Goal: Complete application form

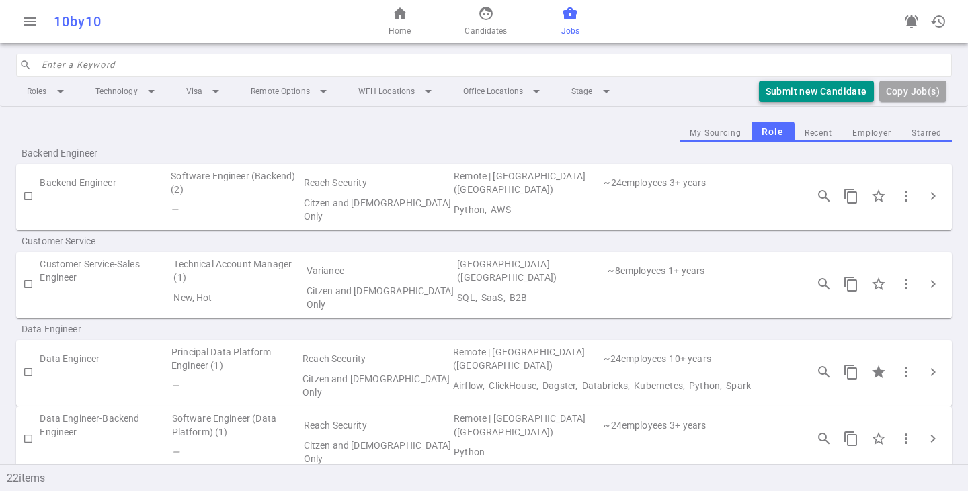
click at [781, 85] on button "Submit new Candidate" at bounding box center [816, 92] width 115 height 22
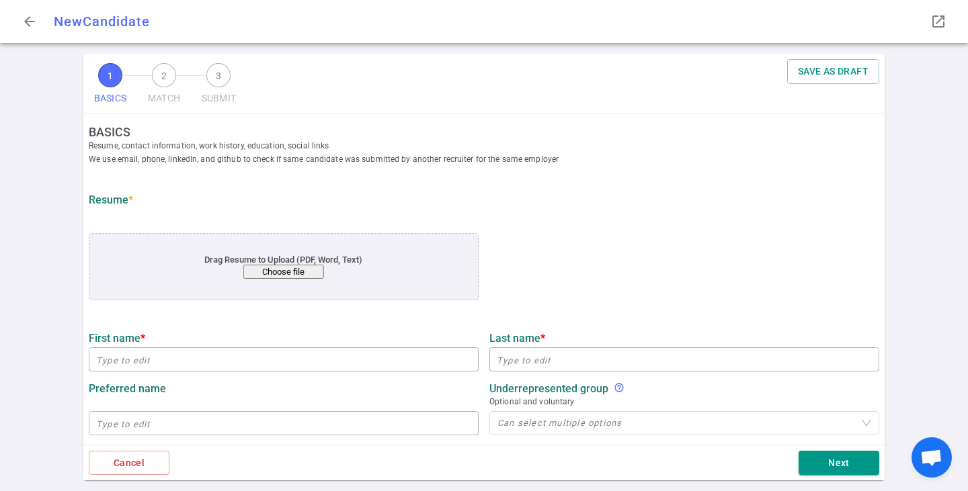
click at [305, 269] on button "Choose file" at bounding box center [283, 272] width 81 height 14
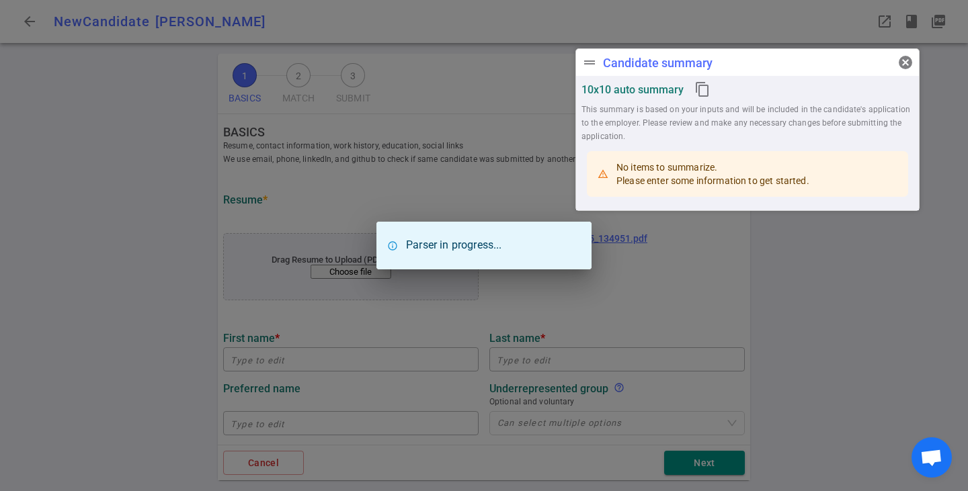
type input "Pooja"
type input "[PERSON_NAME]"
type input "[EMAIL_ADDRESS][DOMAIN_NAME]"
type input "[PHONE_NUMBER]"
type input "Roku Inc"
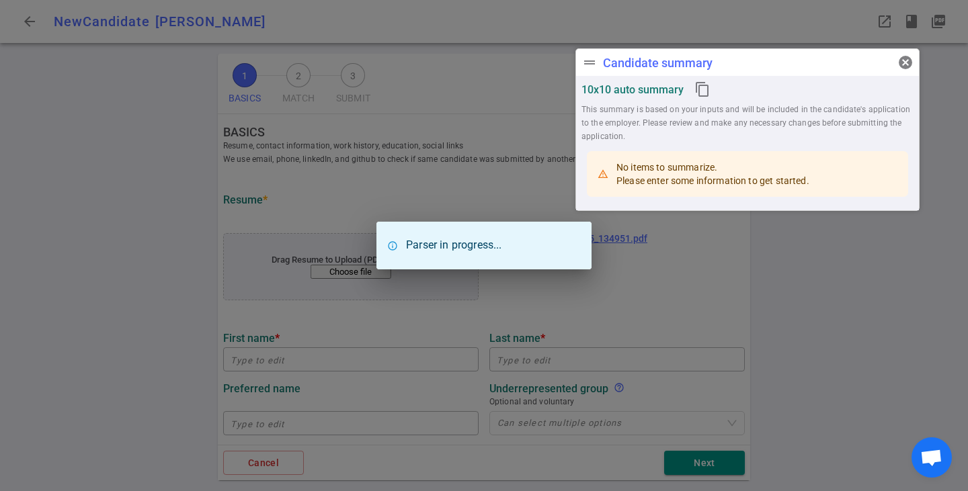
type textarea "Staff Data Engineer"
type input "22"
type input "[US_STATE][GEOGRAPHIC_DATA]"
type input "Deep Learning"
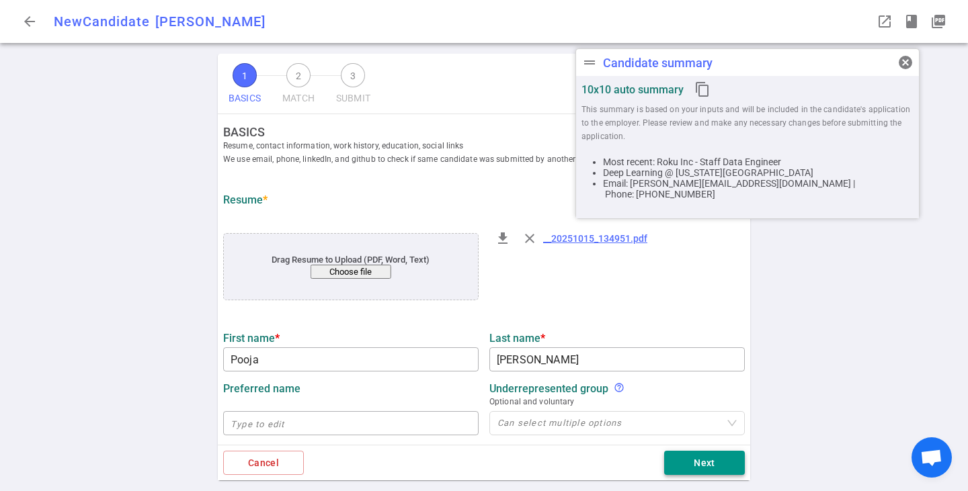
click at [704, 466] on button "Next" at bounding box center [704, 463] width 81 height 25
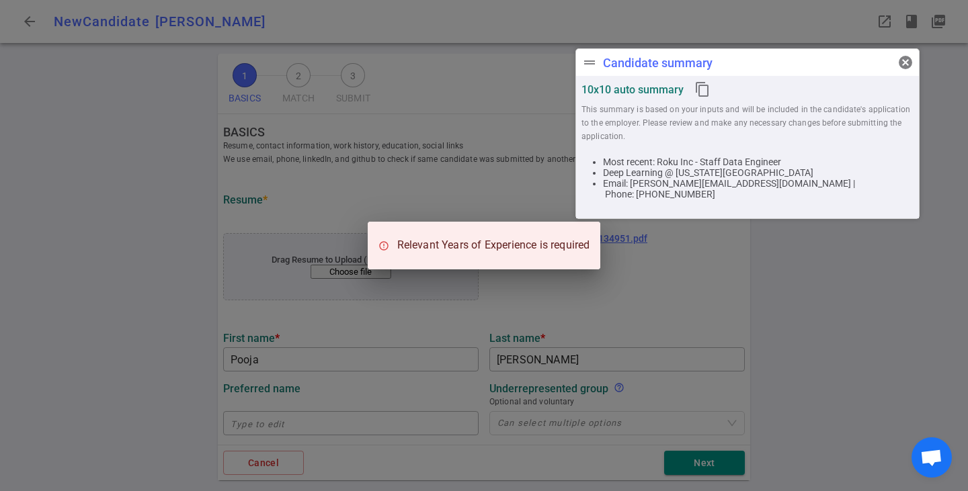
click at [811, 356] on div "Relevant Years of Experience is required" at bounding box center [484, 245] width 968 height 491
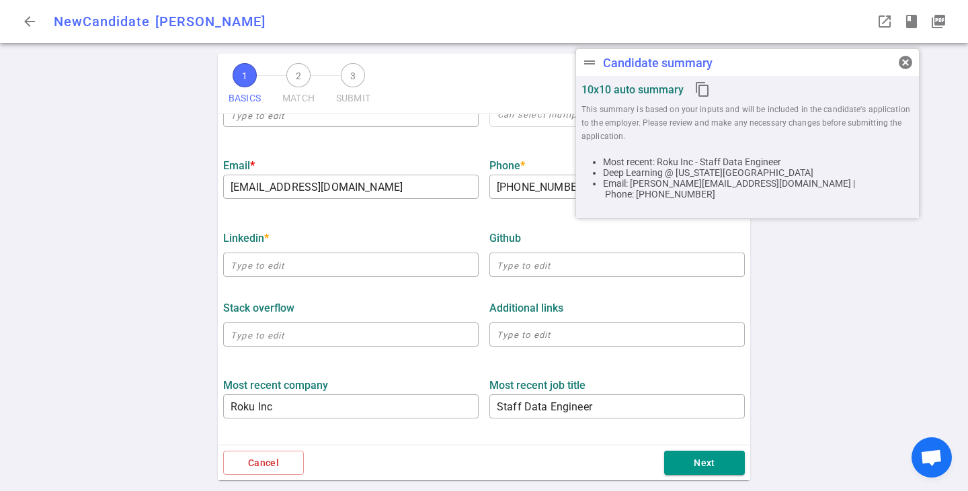
scroll to position [336, 0]
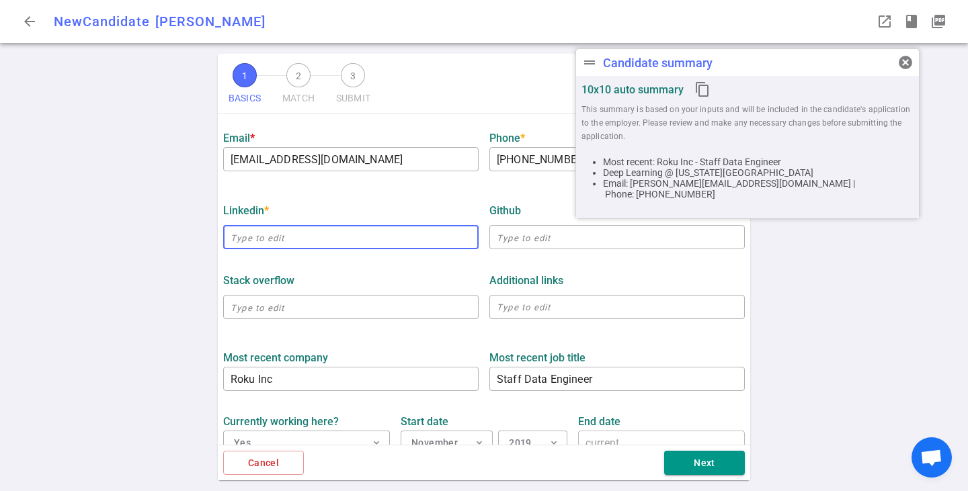
click at [364, 235] on input "text" at bounding box center [350, 238] width 255 height 22
paste input "[URL][DOMAIN_NAME]"
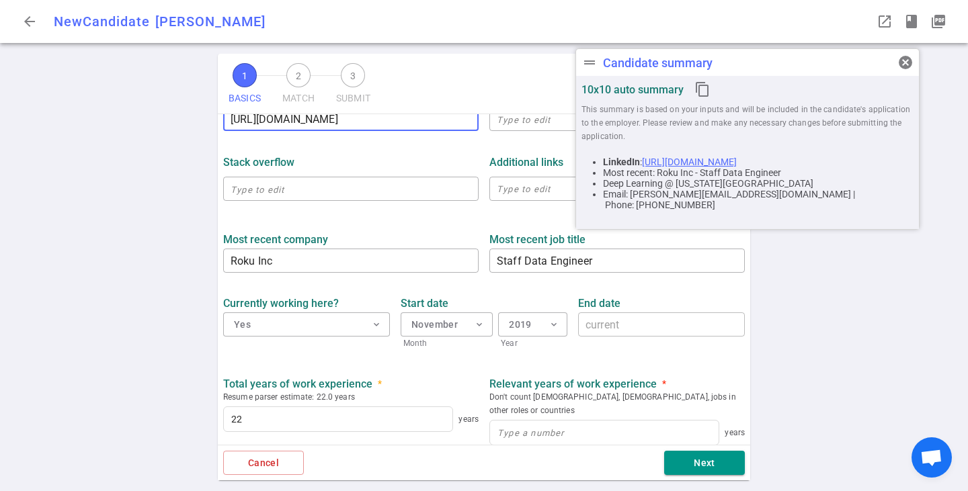
scroll to position [471, 0]
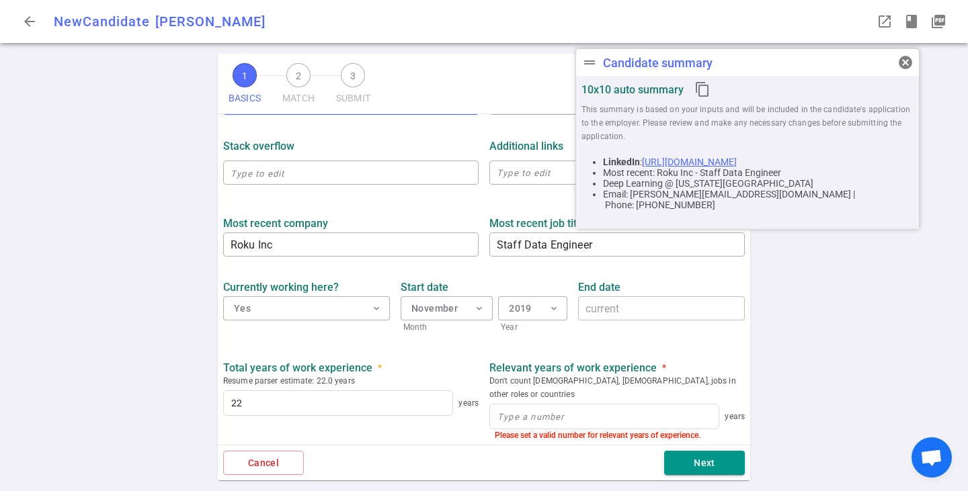
click at [902, 61] on span "cancel" at bounding box center [906, 62] width 16 height 16
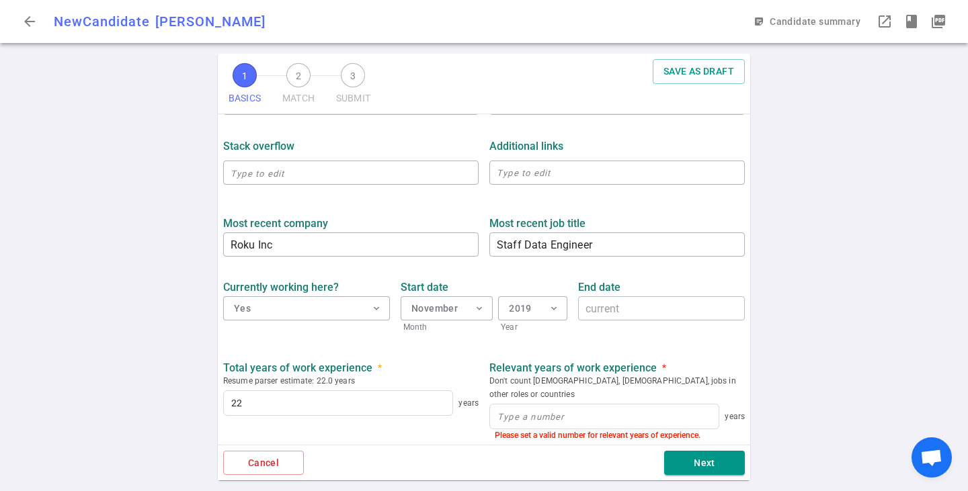
type input "[URL][DOMAIN_NAME]"
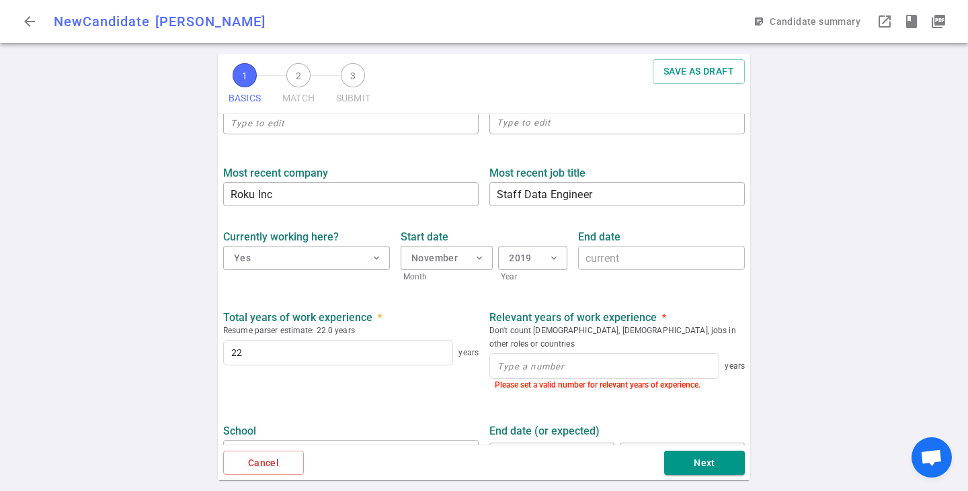
scroll to position [538, 0]
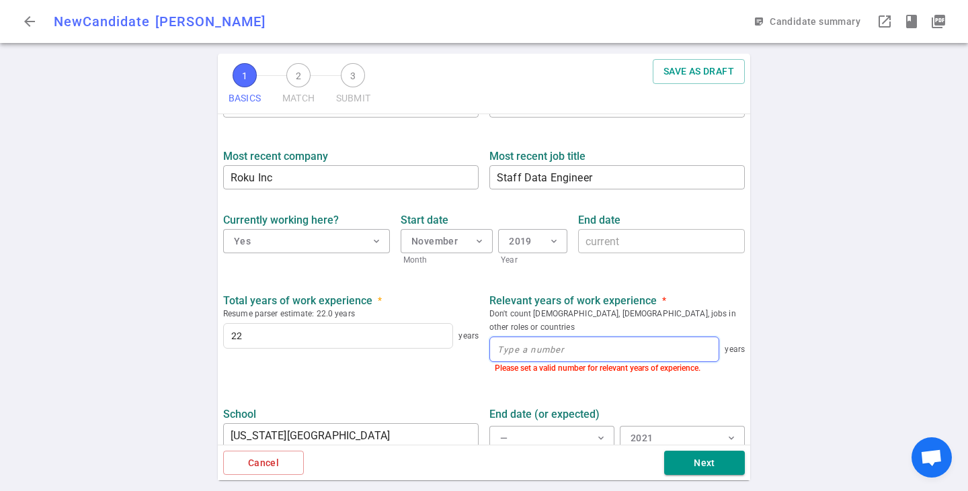
click at [561, 338] on input at bounding box center [604, 350] width 229 height 24
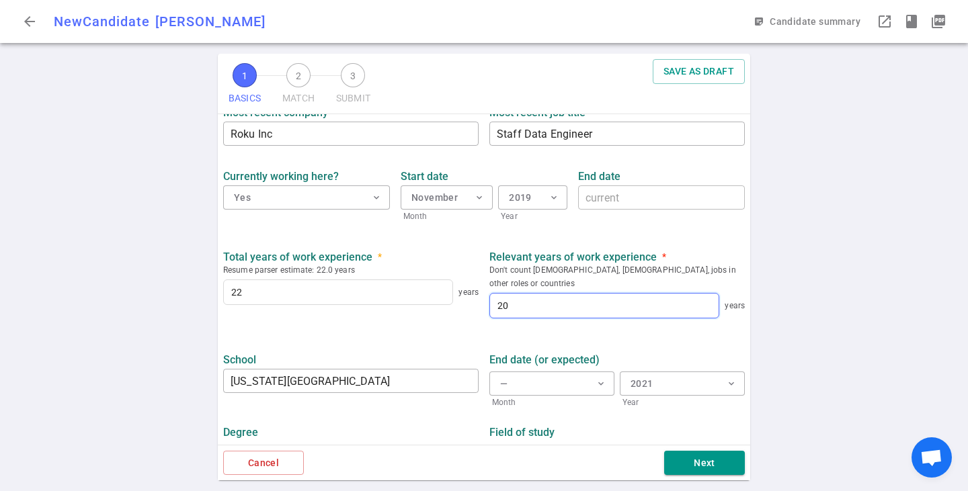
scroll to position [604, 0]
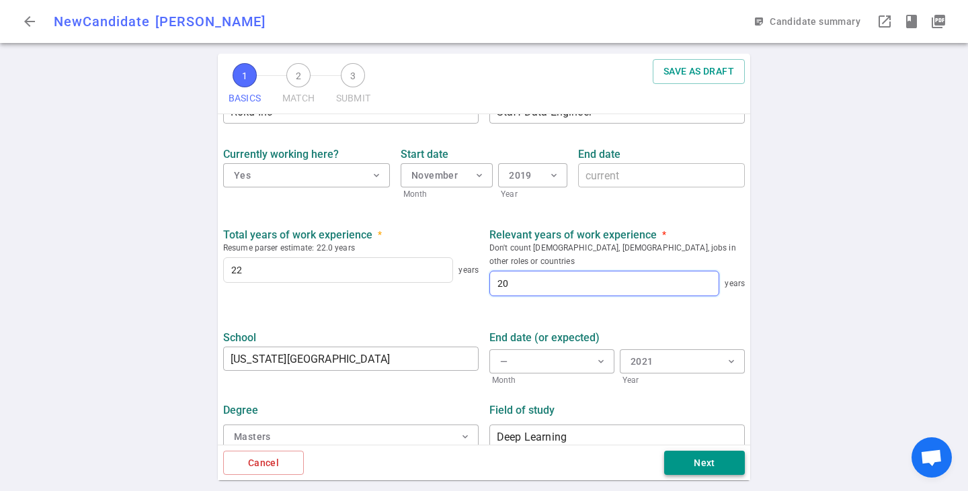
type input "20"
click at [709, 458] on button "Next" at bounding box center [704, 463] width 81 height 25
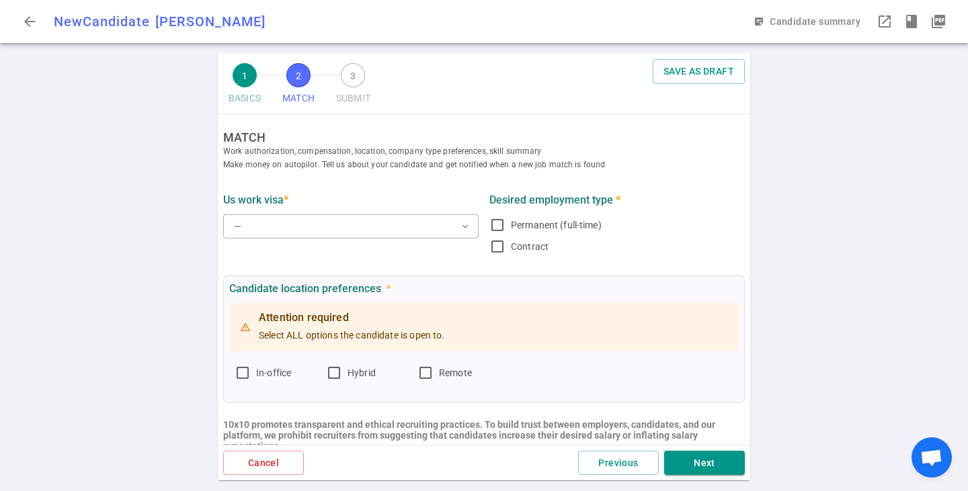
scroll to position [0, 0]
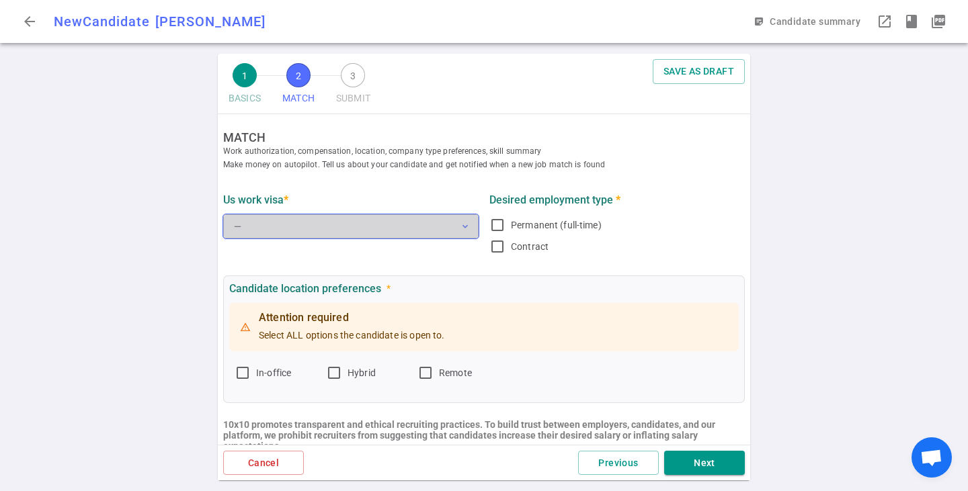
click at [356, 222] on button "— expand_more" at bounding box center [350, 226] width 255 height 24
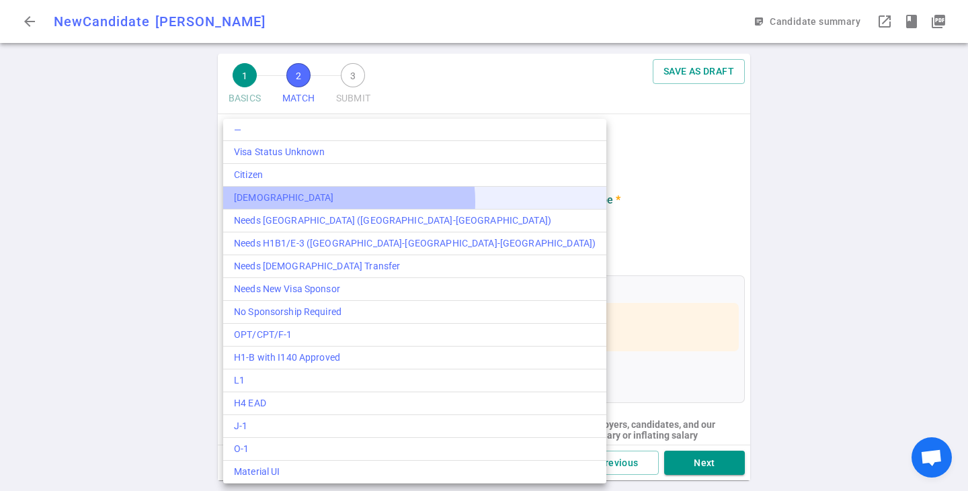
click at [336, 201] on div "[DEMOGRAPHIC_DATA]" at bounding box center [415, 198] width 362 height 14
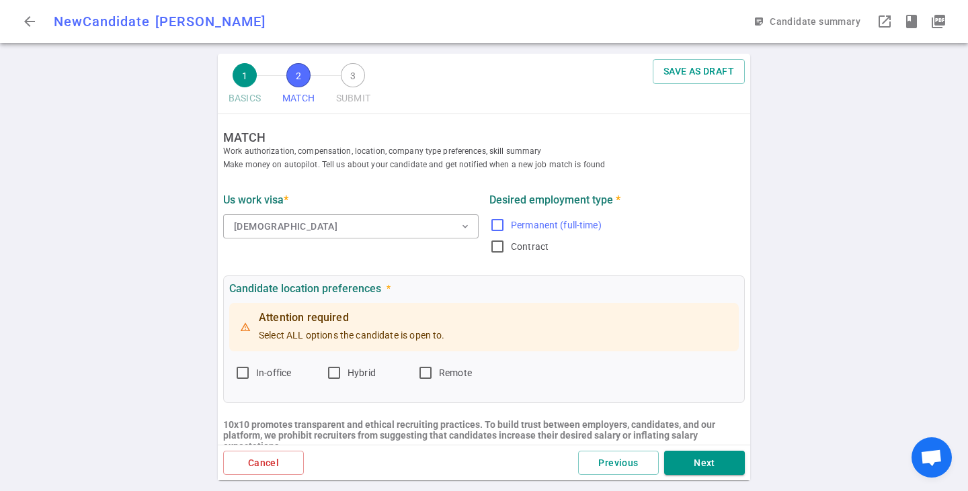
click at [495, 216] on label "Permanent (full-time)" at bounding box center [614, 225] width 250 height 22
click at [495, 217] on input "Permanent (full-time)" at bounding box center [497, 225] width 16 height 16
checkbox input "true"
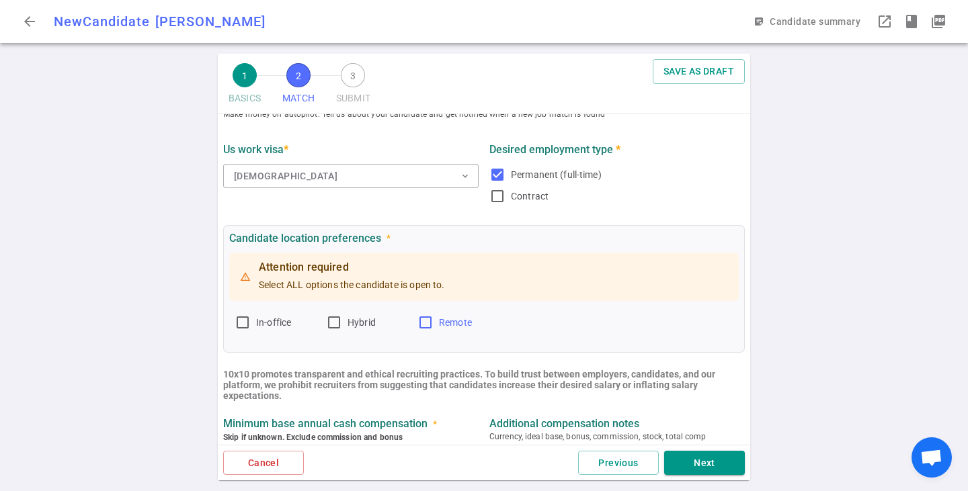
scroll to position [67, 0]
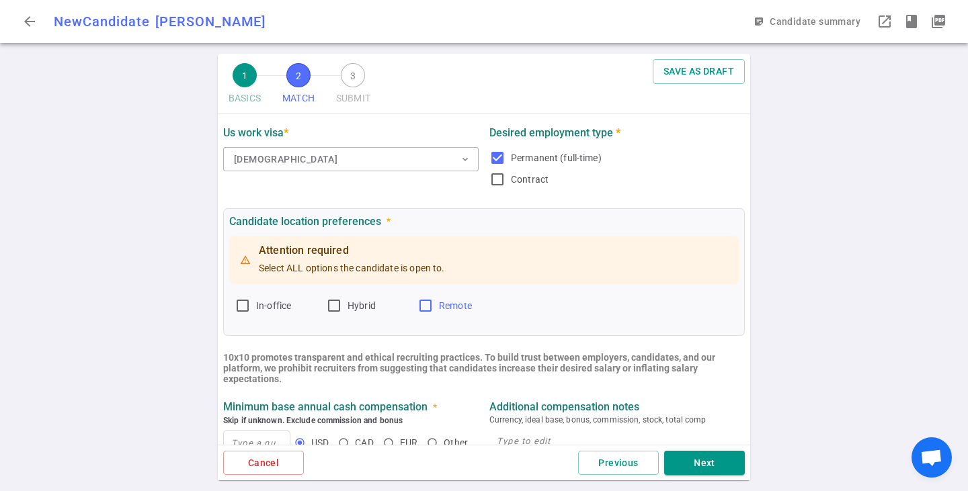
drag, startPoint x: 448, startPoint y: 307, endPoint x: 426, endPoint y: 316, distance: 23.8
click at [448, 307] on span "Remote" at bounding box center [455, 306] width 33 height 11
click at [434, 307] on input "Remote" at bounding box center [426, 306] width 16 height 16
checkbox input "true"
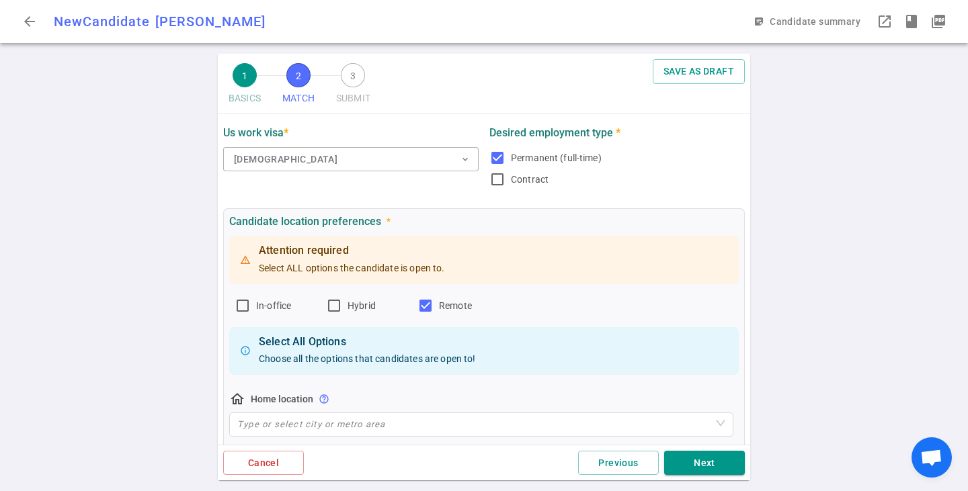
click at [323, 303] on div "In-office Hybrid Remote" at bounding box center [484, 306] width 499 height 22
click at [333, 301] on input "Hybrid" at bounding box center [334, 306] width 16 height 16
checkbox input "true"
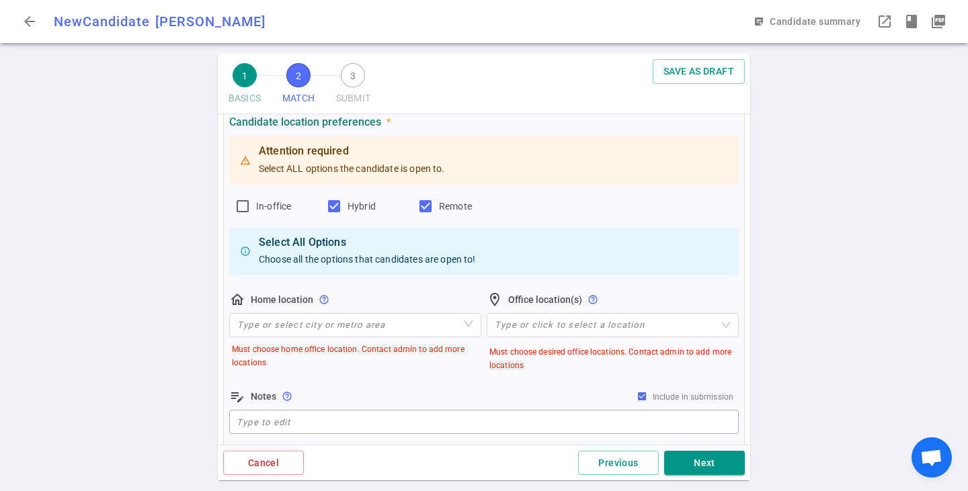
scroll to position [202, 0]
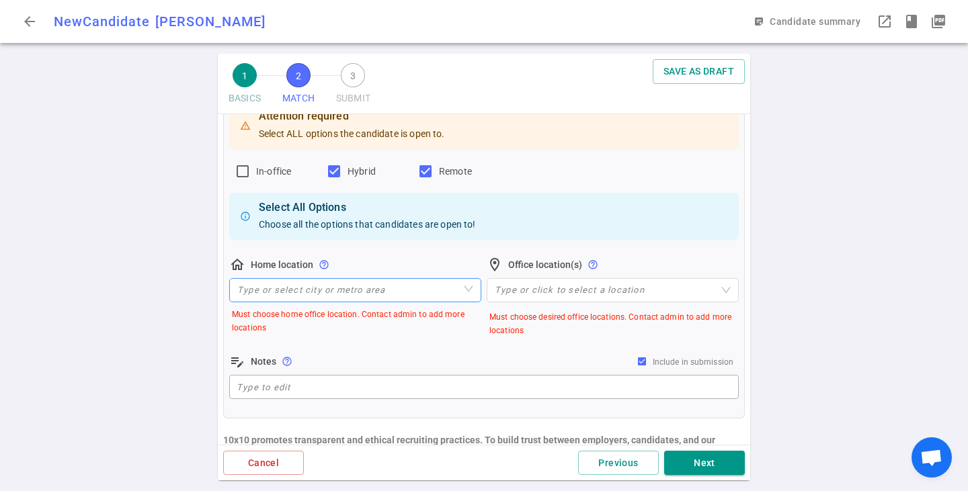
click at [429, 285] on input "search" at bounding box center [355, 290] width 236 height 23
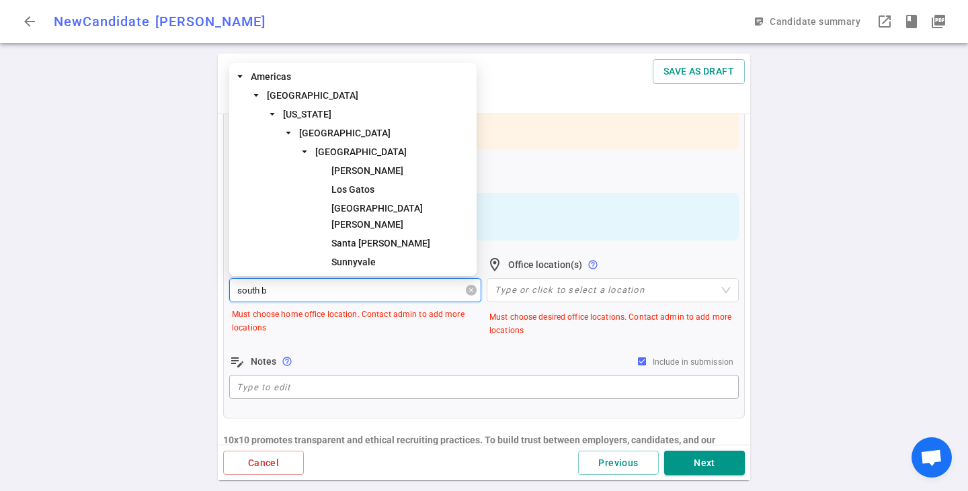
type input "south ba"
click at [327, 157] on span "[GEOGRAPHIC_DATA]" at bounding box center [360, 152] width 91 height 11
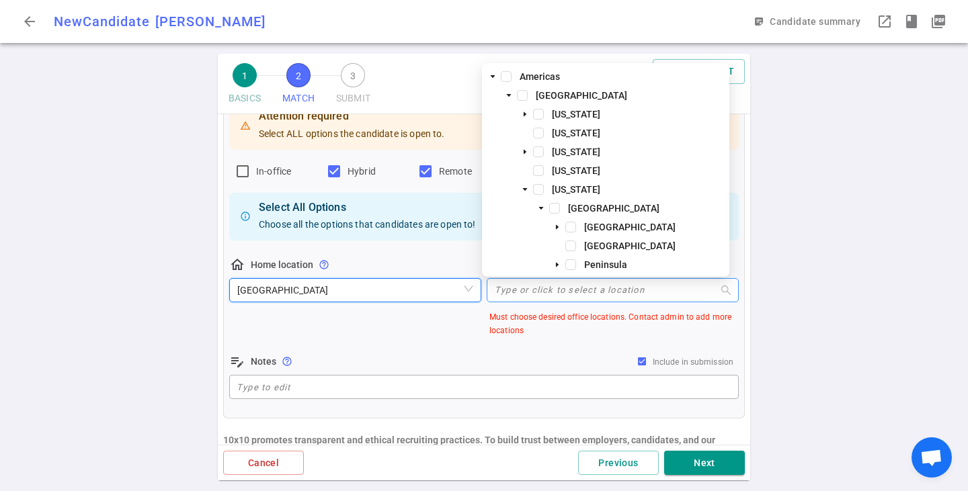
click at [541, 287] on div at bounding box center [605, 291] width 233 height 10
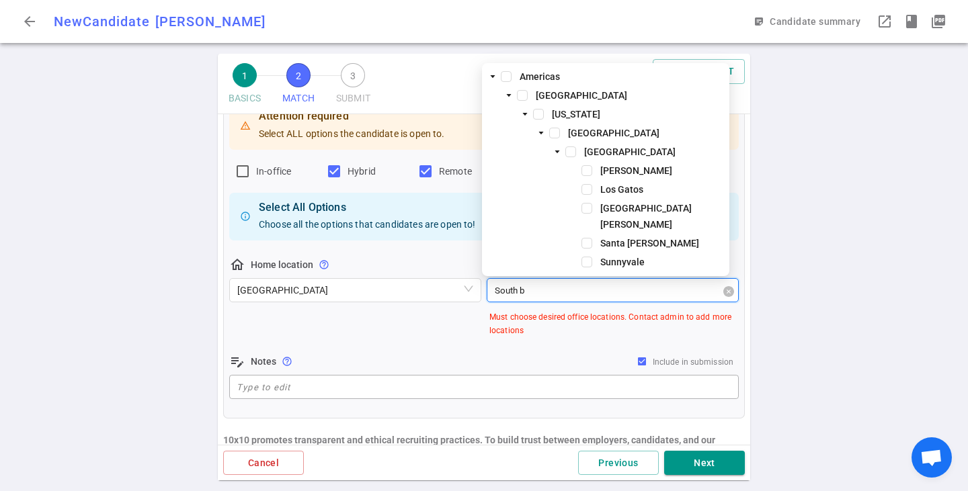
type input "South ba"
click at [582, 160] on span "[GEOGRAPHIC_DATA]" at bounding box center [654, 152] width 145 height 16
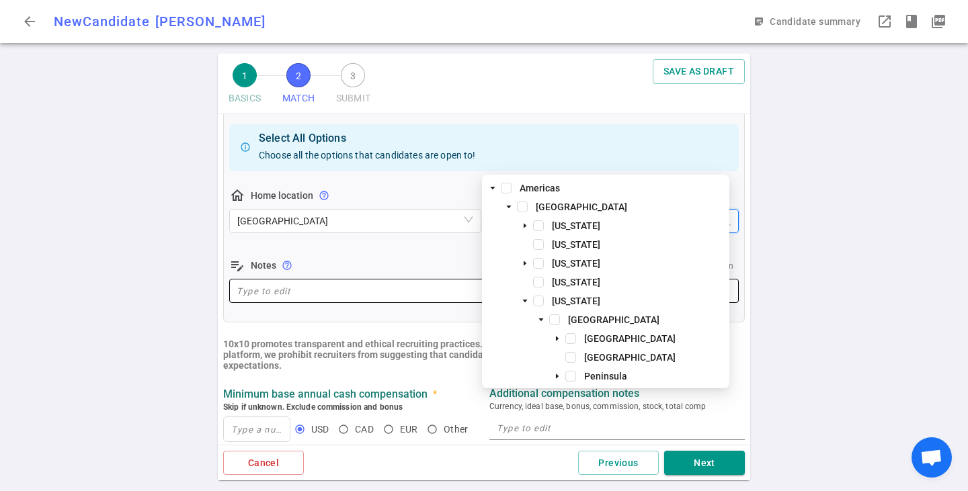
scroll to position [336, 0]
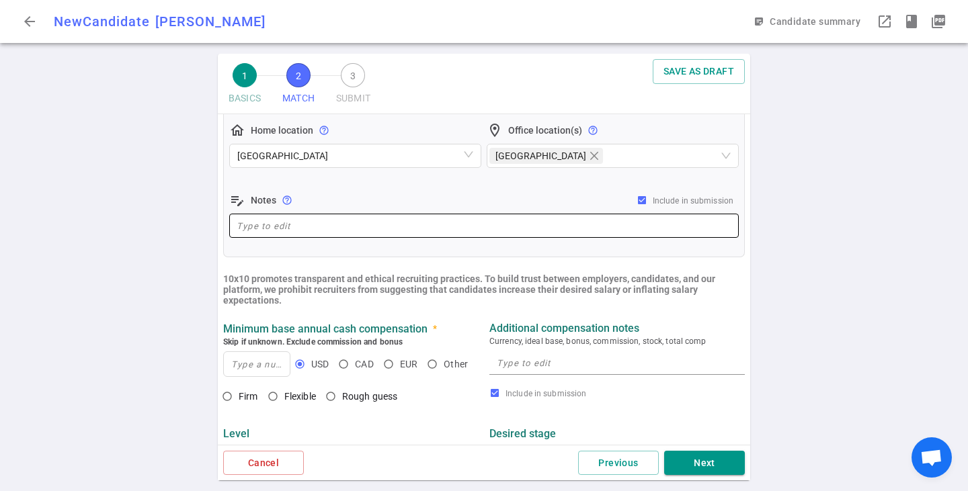
click at [272, 217] on div "x ​" at bounding box center [484, 226] width 510 height 24
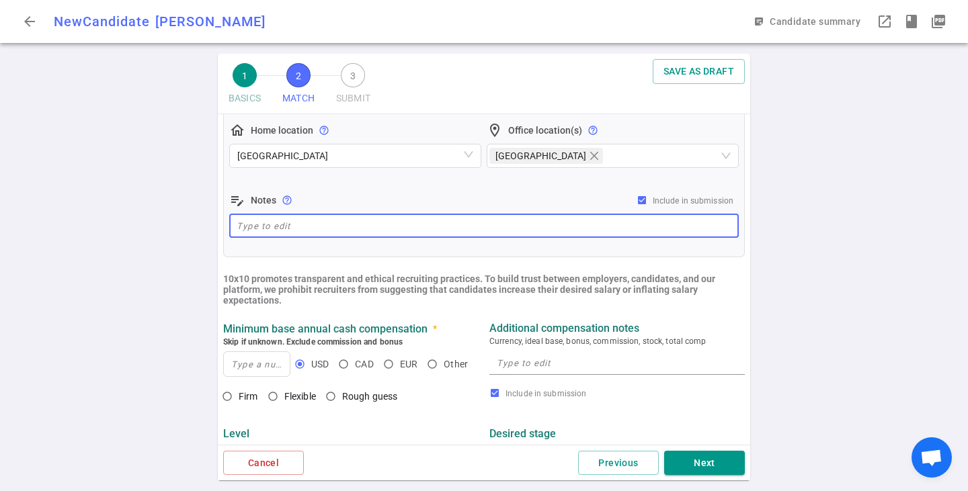
type textarea "h"
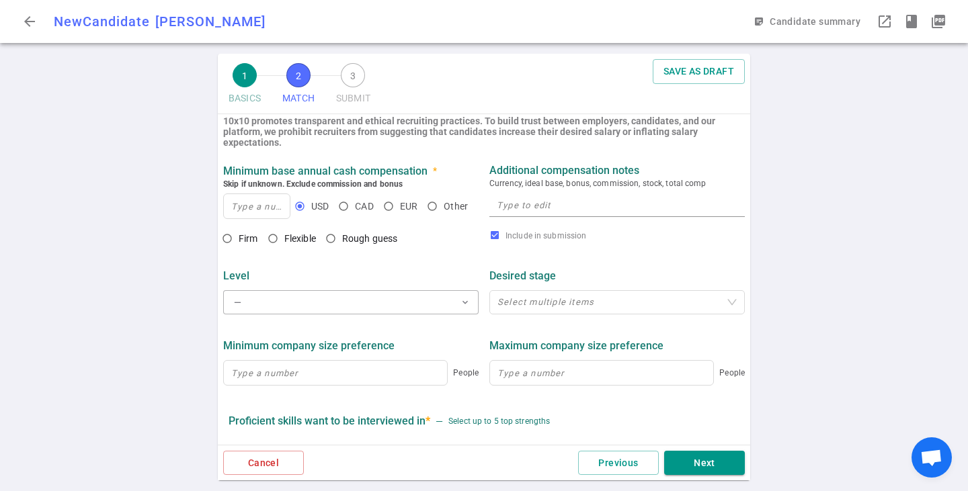
scroll to position [471, 0]
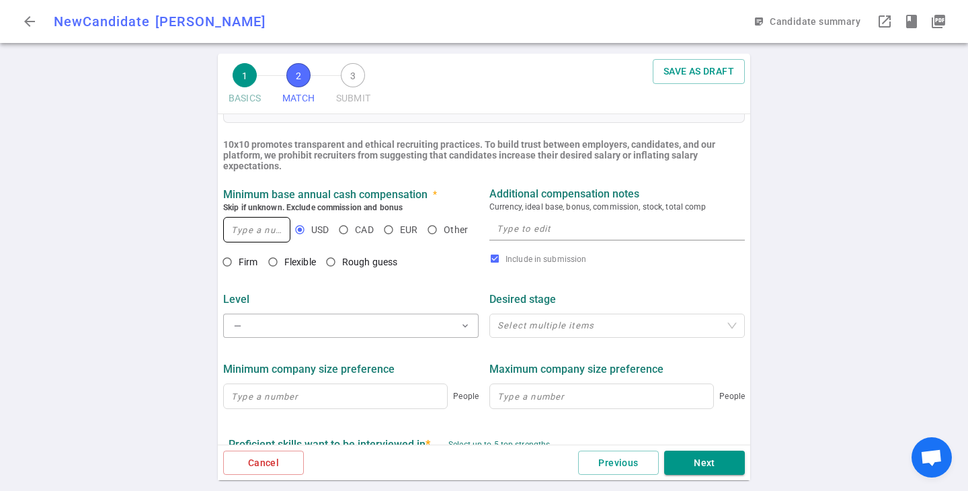
type textarea "South Bay - hybrid is ideal or remote"
click at [263, 223] on input at bounding box center [257, 230] width 66 height 24
type input "275,000"
click at [519, 233] on textarea at bounding box center [617, 228] width 241 height 15
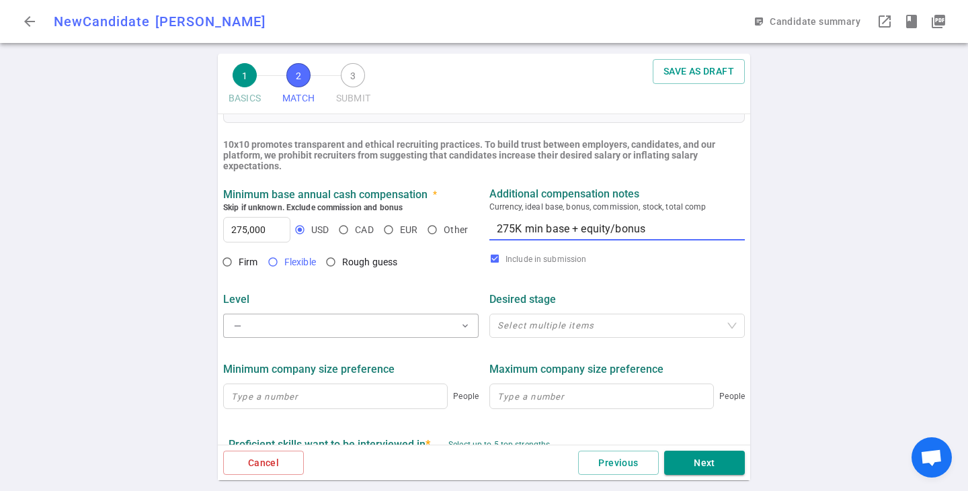
type textarea "275K min base + equity/bonus"
click at [272, 264] on input "Flexible" at bounding box center [273, 262] width 23 height 23
radio input "true"
click at [332, 334] on button "— expand_more" at bounding box center [350, 326] width 255 height 24
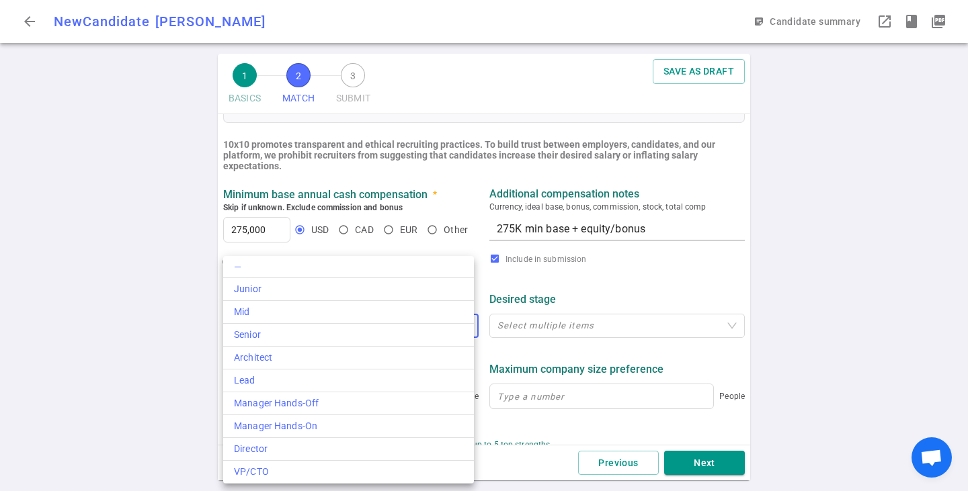
drag, startPoint x: 205, startPoint y: 244, endPoint x: 219, endPoint y: 252, distance: 15.7
click at [205, 244] on div at bounding box center [484, 245] width 968 height 491
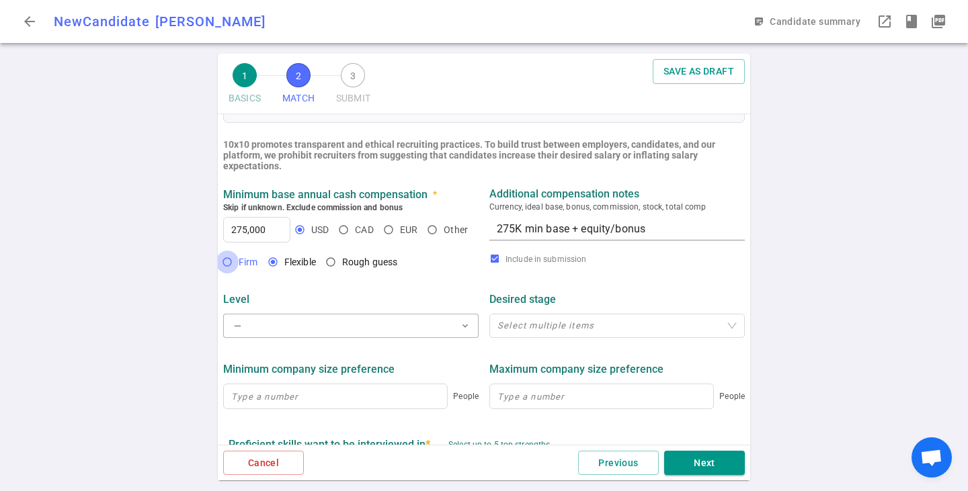
click at [224, 264] on input "Firm" at bounding box center [227, 262] width 23 height 23
radio input "true"
click at [282, 317] on div "— expand_more" at bounding box center [350, 326] width 255 height 30
click at [282, 321] on button "— expand_more" at bounding box center [350, 326] width 255 height 24
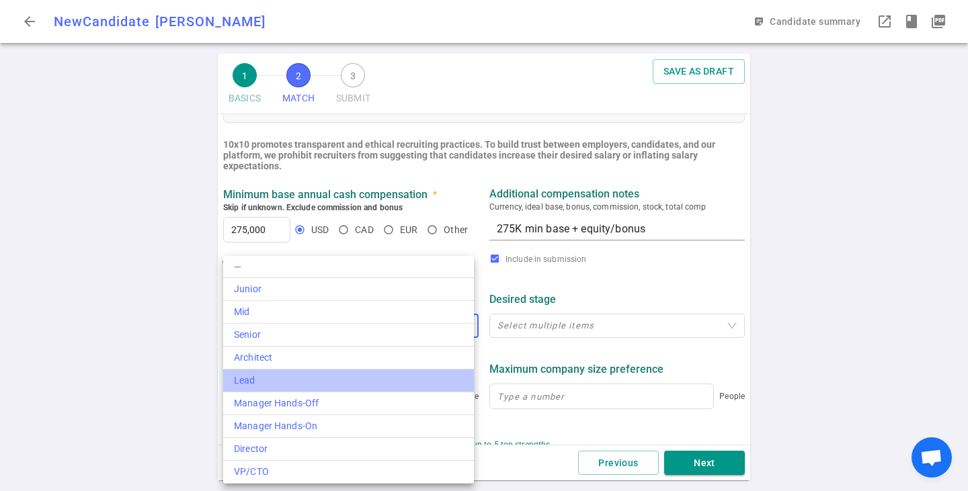
click at [282, 375] on div "Lead" at bounding box center [348, 381] width 229 height 14
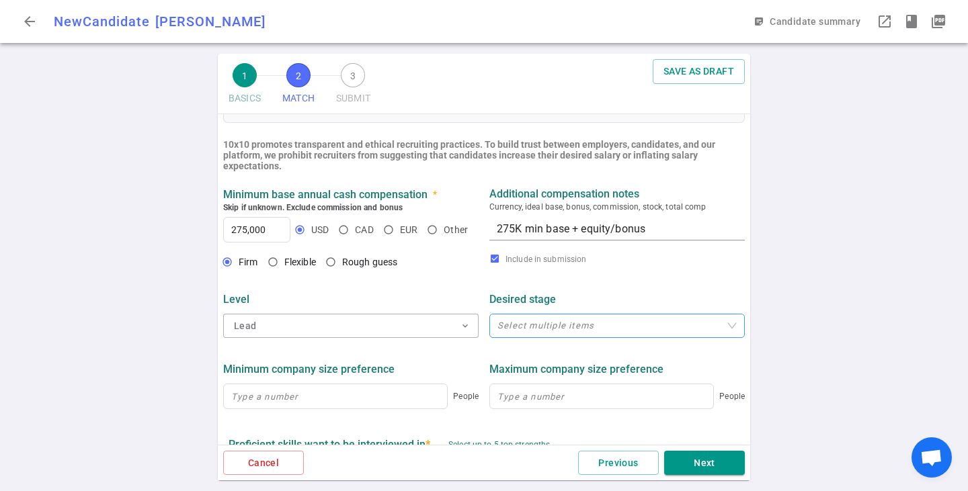
click at [585, 321] on div "Select multiple items" at bounding box center [616, 326] width 255 height 24
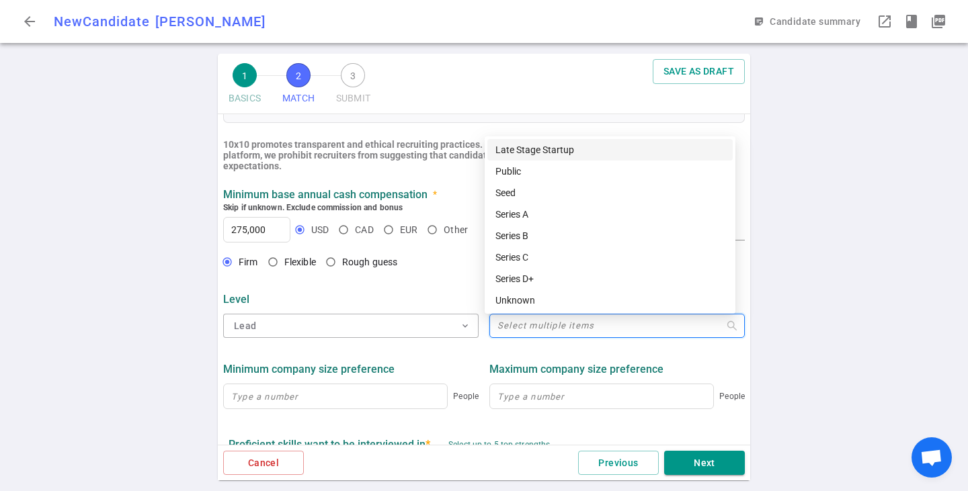
click at [531, 157] on div "Late Stage Startup" at bounding box center [609, 150] width 245 height 22
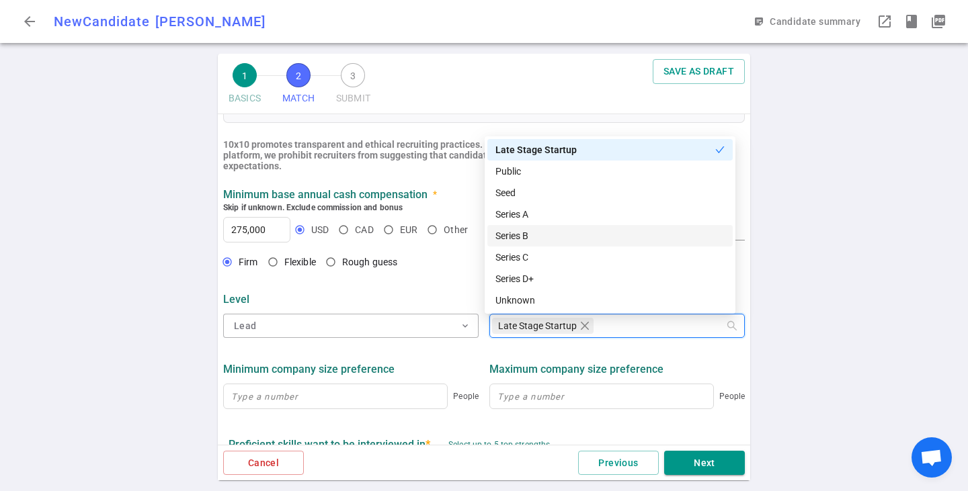
click at [521, 237] on div "Series B" at bounding box center [610, 236] width 229 height 15
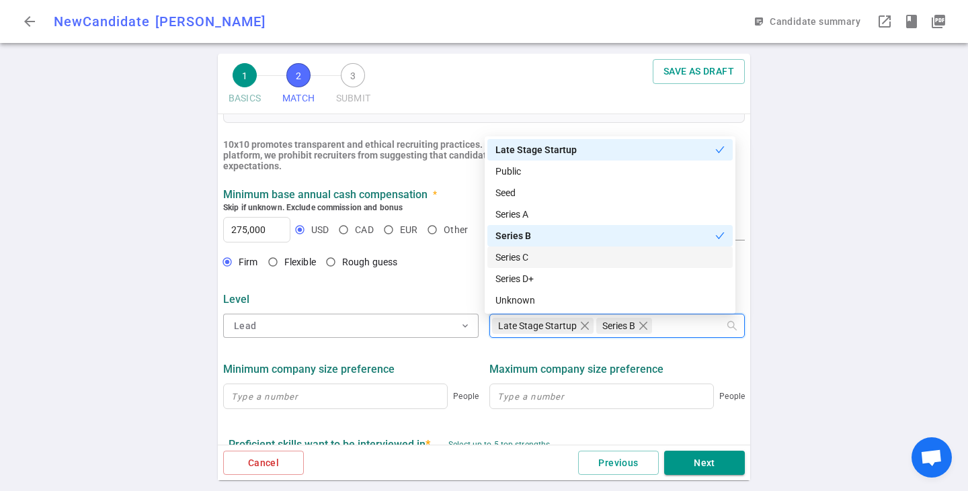
click at [524, 255] on div "Series C" at bounding box center [610, 257] width 229 height 15
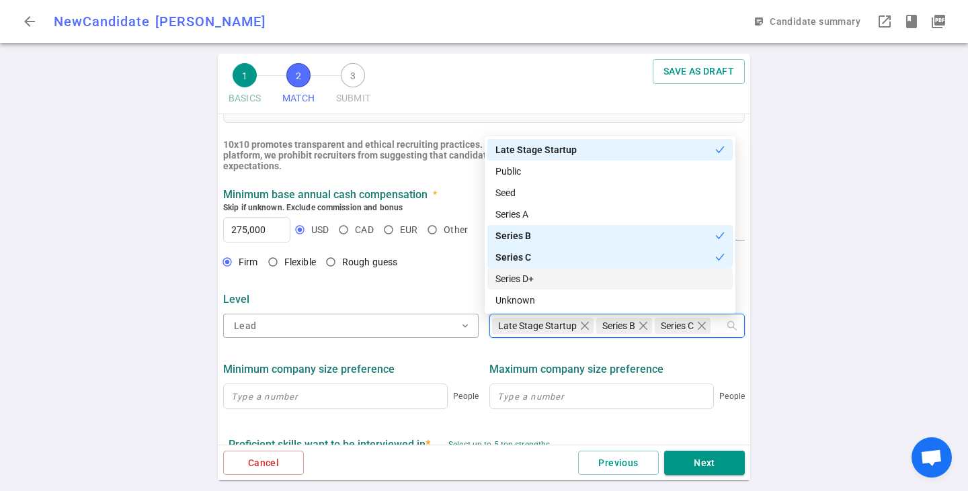
click at [523, 274] on div "Series D+" at bounding box center [610, 279] width 229 height 15
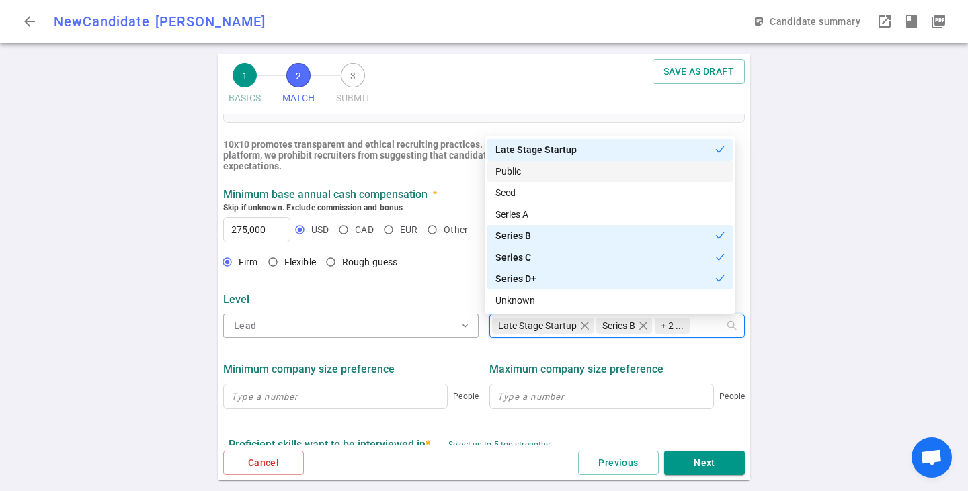
click at [510, 164] on div "Public" at bounding box center [609, 172] width 245 height 22
click at [841, 262] on div "1 BASICS 2 MATCH 3 SUBMIT SAVE AS DRAFT MATCH Work authorization, compensation,…" at bounding box center [484, 273] width 968 height 438
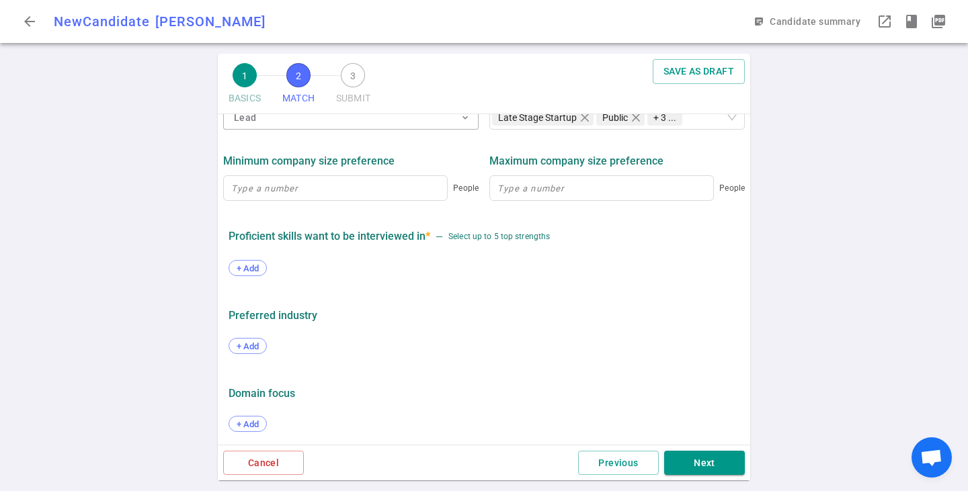
scroll to position [685, 0]
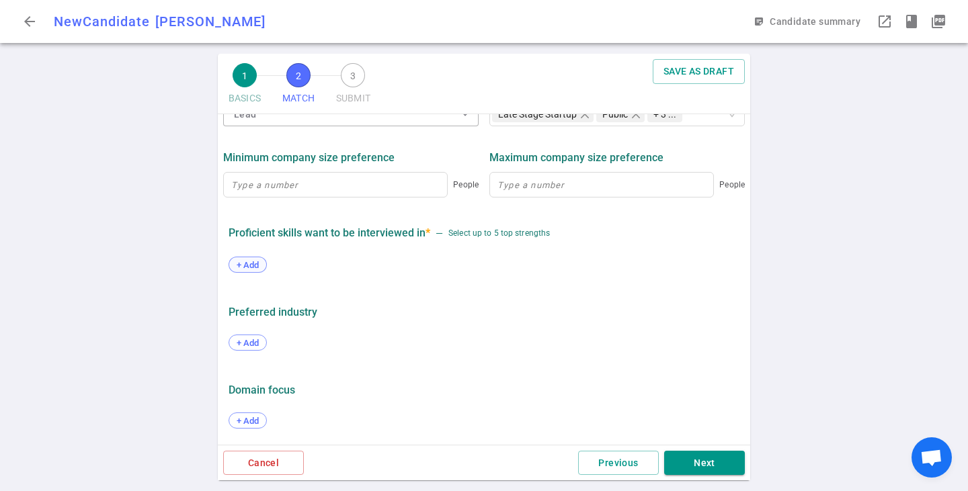
click at [243, 260] on span "+ Add" at bounding box center [248, 265] width 32 height 10
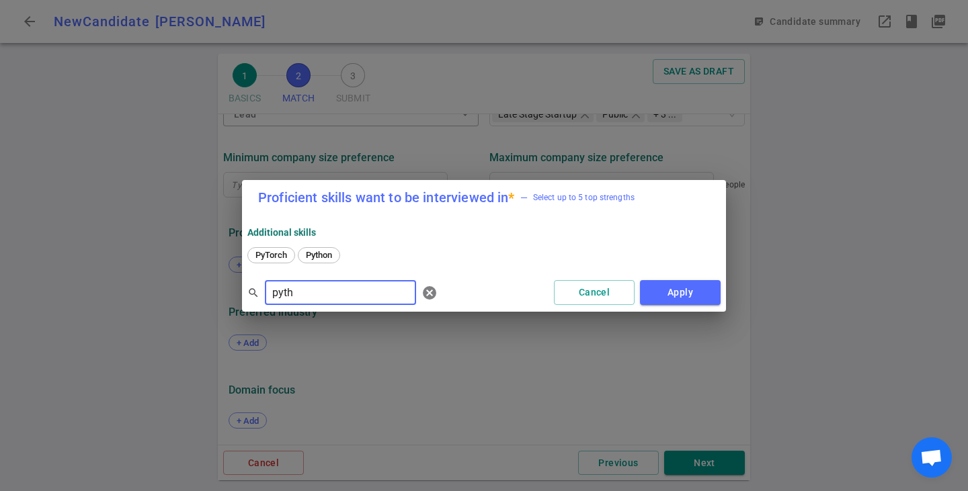
click at [315, 247] on div "Python" at bounding box center [319, 255] width 42 height 16
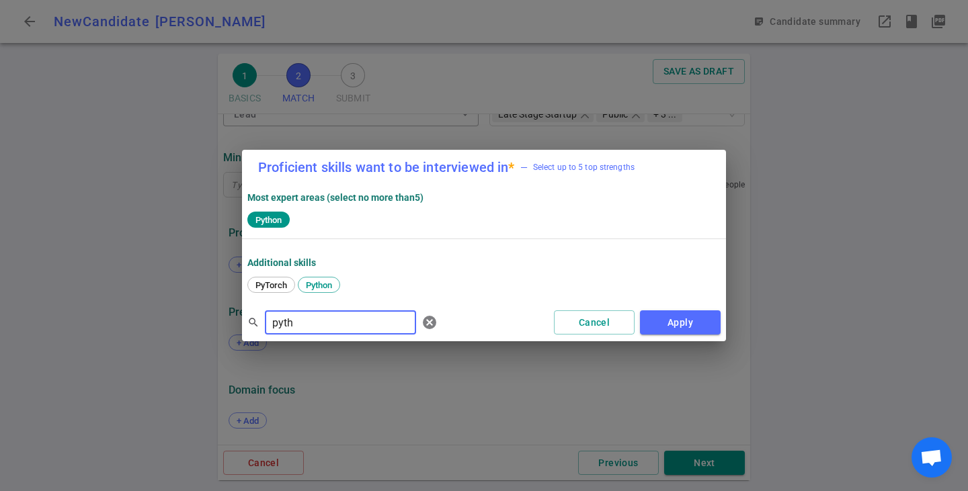
drag, startPoint x: 303, startPoint y: 324, endPoint x: 198, endPoint y: 323, distance: 105.6
click at [198, 323] on div "Proficient skills want to be interviewed in * — Select up to 5 top strengths Mo…" at bounding box center [484, 245] width 968 height 491
click at [340, 282] on span "Scala" at bounding box center [338, 285] width 31 height 10
drag, startPoint x: 325, startPoint y: 323, endPoint x: 216, endPoint y: 320, distance: 108.3
click at [216, 320] on div "Proficient skills want to be interviewed in * — Select up to 5 top strengths Mo…" at bounding box center [484, 245] width 968 height 491
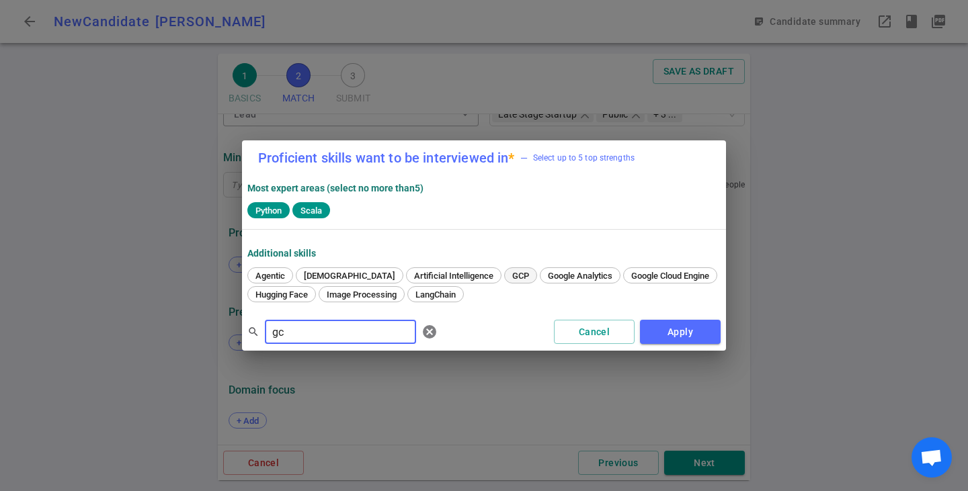
type input "gc"
click at [508, 272] on span "GCP" at bounding box center [521, 276] width 26 height 10
click at [691, 336] on button "Apply" at bounding box center [680, 332] width 81 height 25
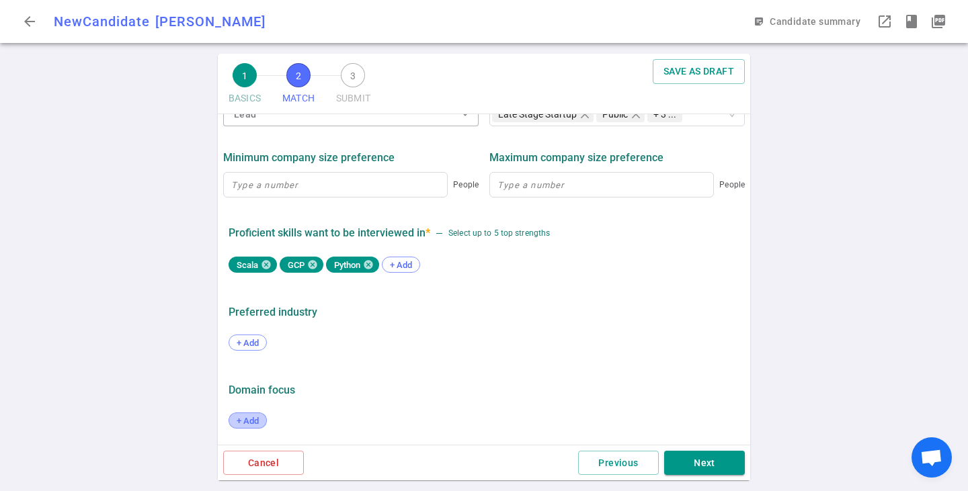
click at [249, 419] on span "+ Add" at bounding box center [248, 421] width 32 height 10
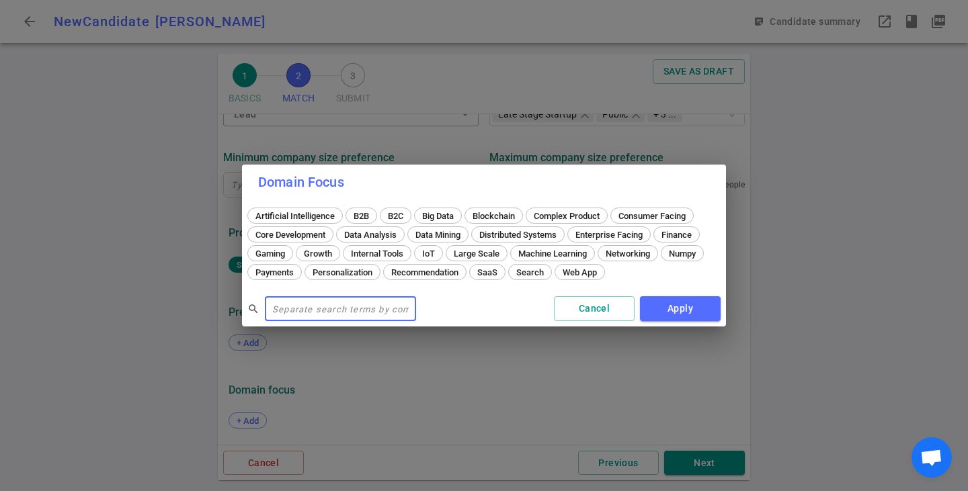
click at [350, 301] on input "text" at bounding box center [340, 310] width 151 height 22
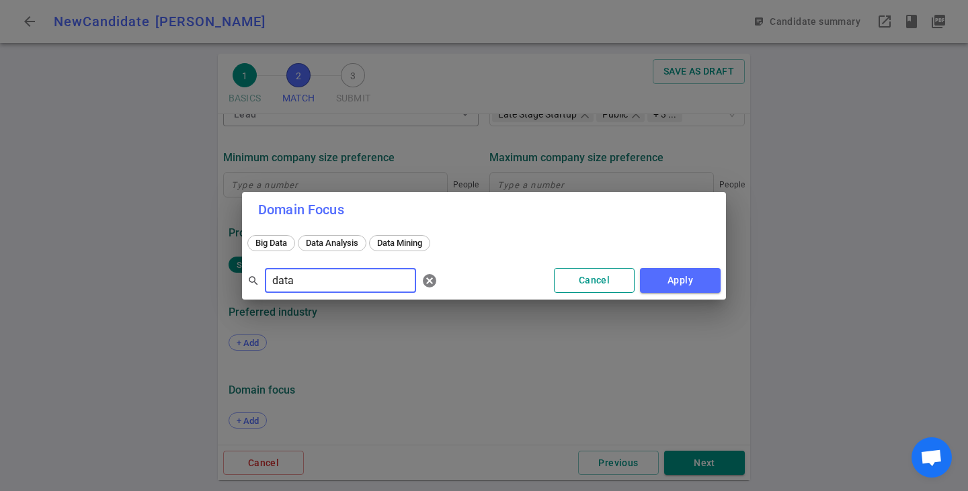
type input "data"
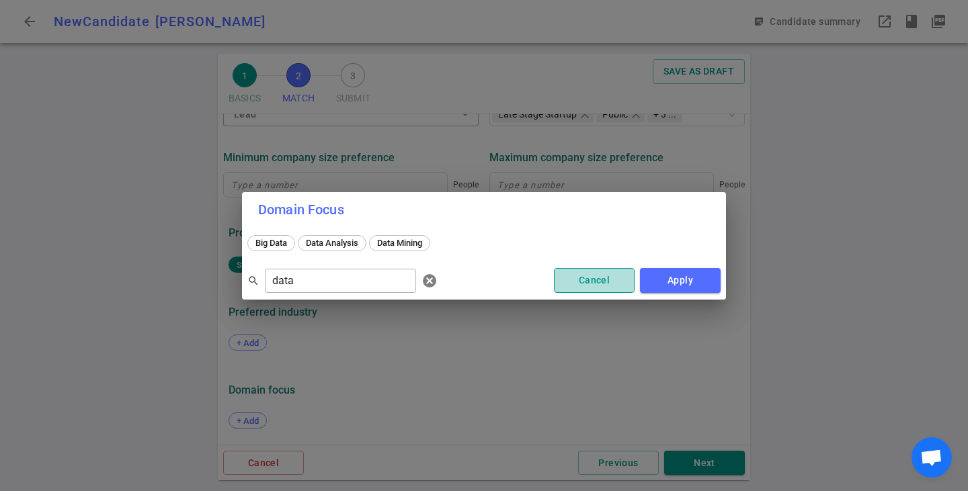
click at [582, 278] on button "Cancel" at bounding box center [594, 280] width 81 height 25
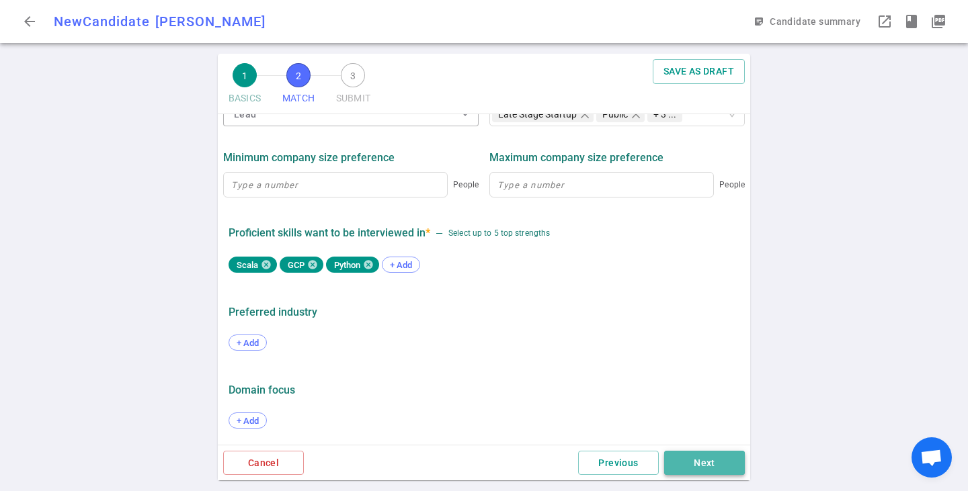
click at [703, 464] on button "Next" at bounding box center [704, 463] width 81 height 25
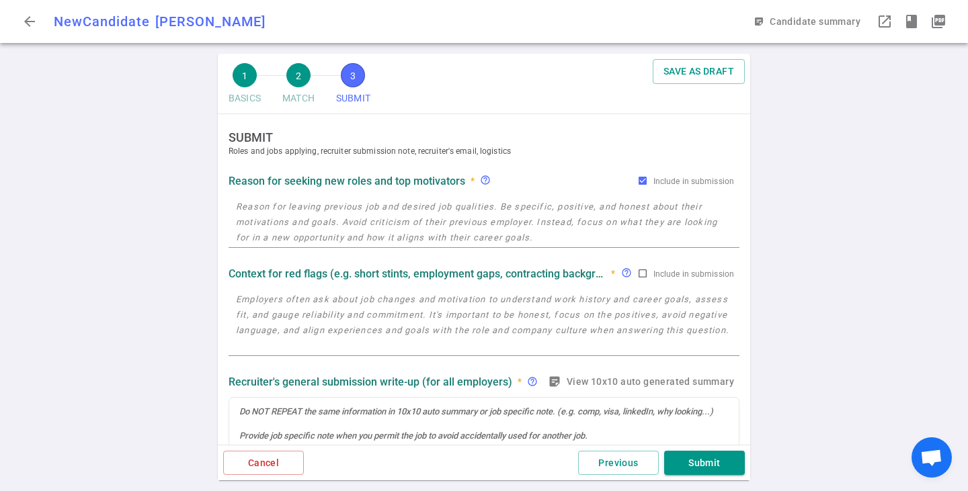
scroll to position [0, 0]
click at [404, 211] on textarea at bounding box center [484, 222] width 496 height 46
paste textarea "targeting staff/principal data eng roles or EM roles (hands on would be great) …"
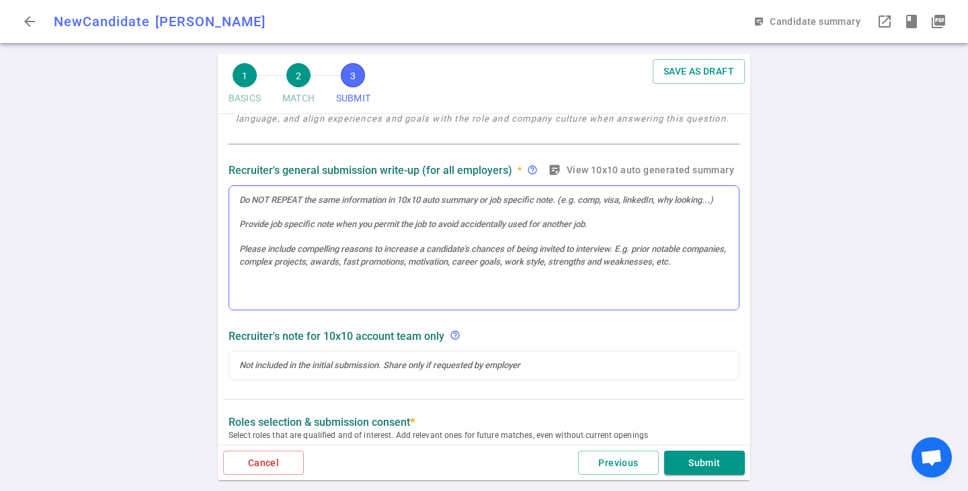
scroll to position [336, 0]
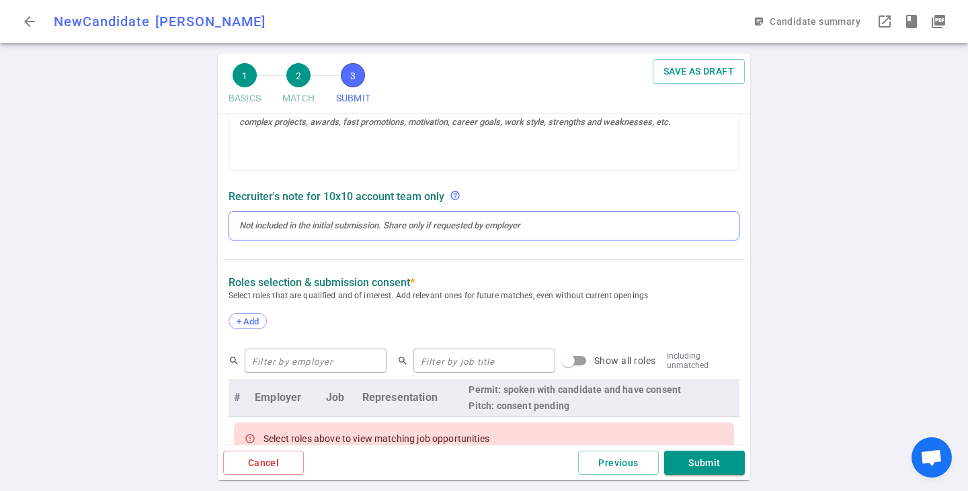
type textarea "targeting staff/principal data eng roles or EM roles (hands on would be great) …"
click at [356, 227] on div at bounding box center [483, 226] width 489 height 12
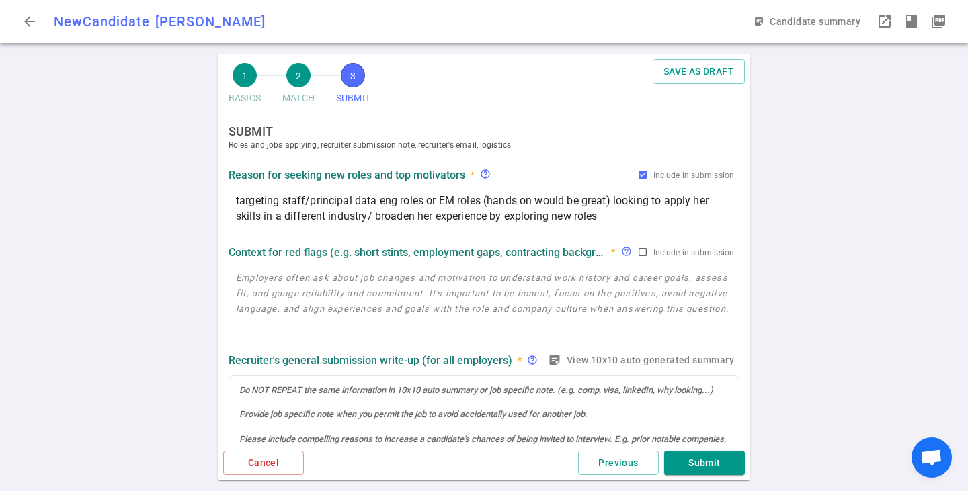
scroll to position [0, 0]
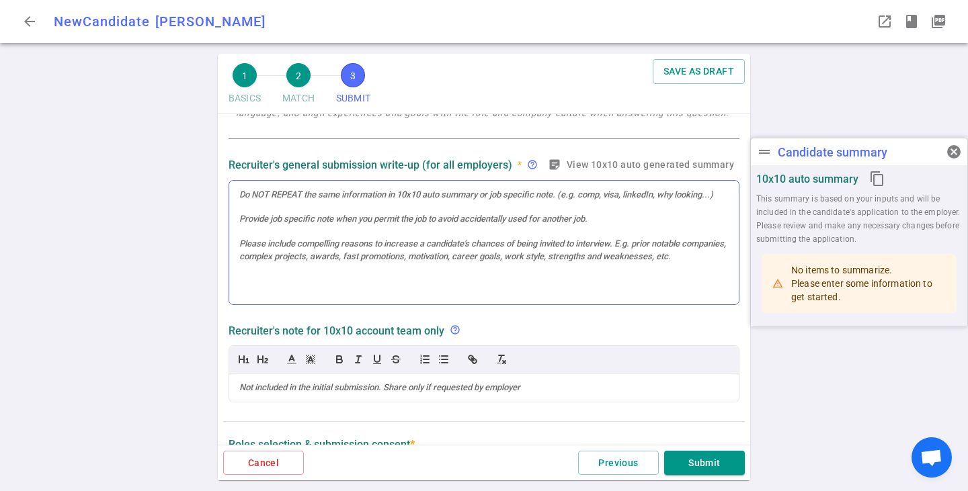
click at [328, 208] on div at bounding box center [484, 243] width 510 height 124
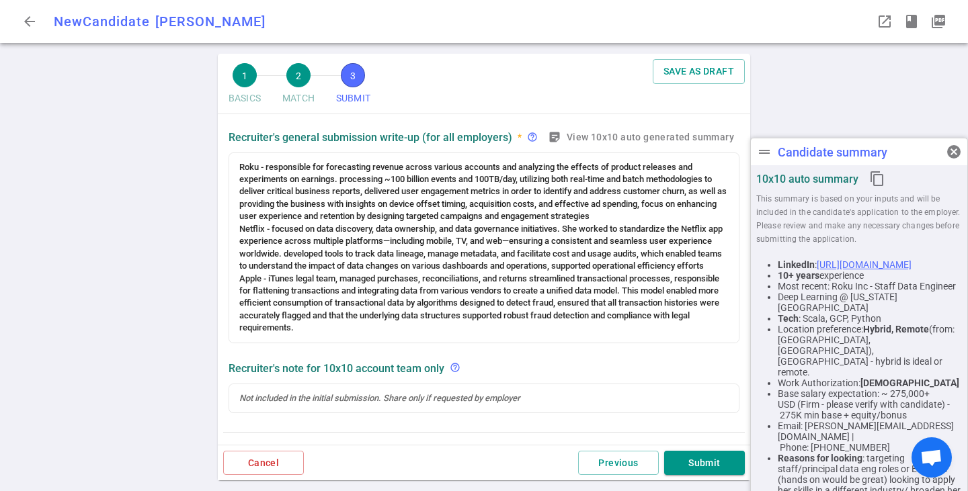
click at [834, 362] on li "Location preference: Hybrid, Remote (from: [GEOGRAPHIC_DATA], [GEOGRAPHIC_DATA]…" at bounding box center [870, 351] width 184 height 54
click at [198, 254] on div "1 BASICS 2 MATCH 3 SUBMIT SAVE AS DRAFT SUBMIT Roles and jobs applying, recruit…" at bounding box center [484, 273] width 968 height 438
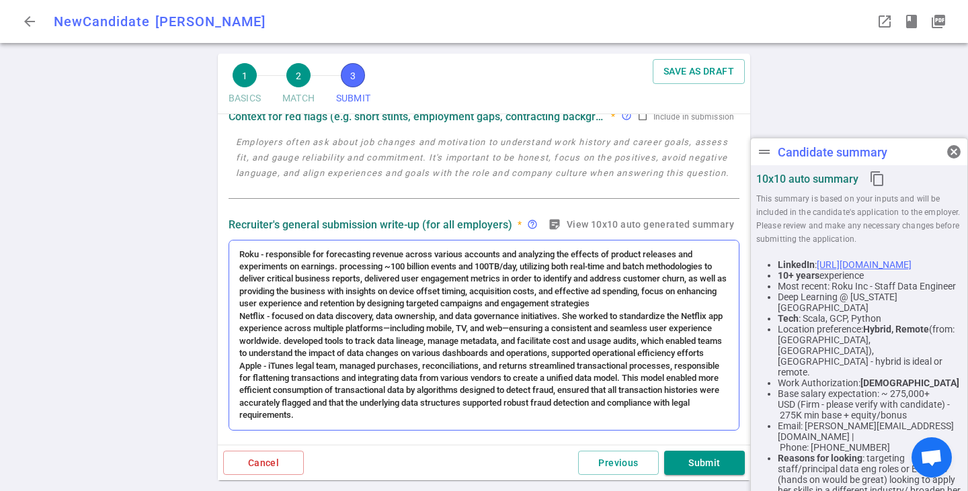
scroll to position [95, 0]
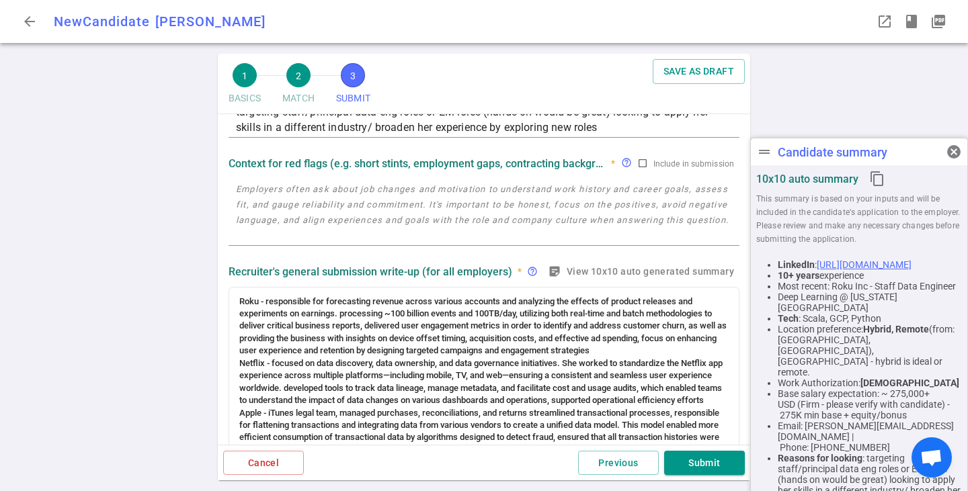
click at [578, 270] on button "sticky_note_2 View 10x10 auto generated summary" at bounding box center [642, 272] width 194 height 25
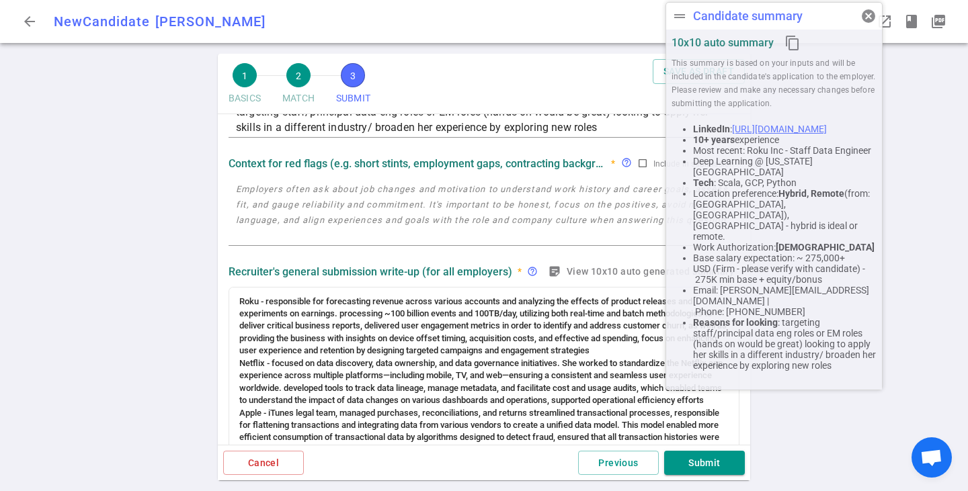
drag, startPoint x: 790, startPoint y: 238, endPoint x: 705, endPoint y: 23, distance: 231.5
click at [705, 23] on div "drag_handle Candidate summary cancel" at bounding box center [774, 16] width 216 height 27
click at [399, 379] on span "Netflix - focused on data discovery, data ownership, and data governance initia…" at bounding box center [481, 381] width 485 height 47
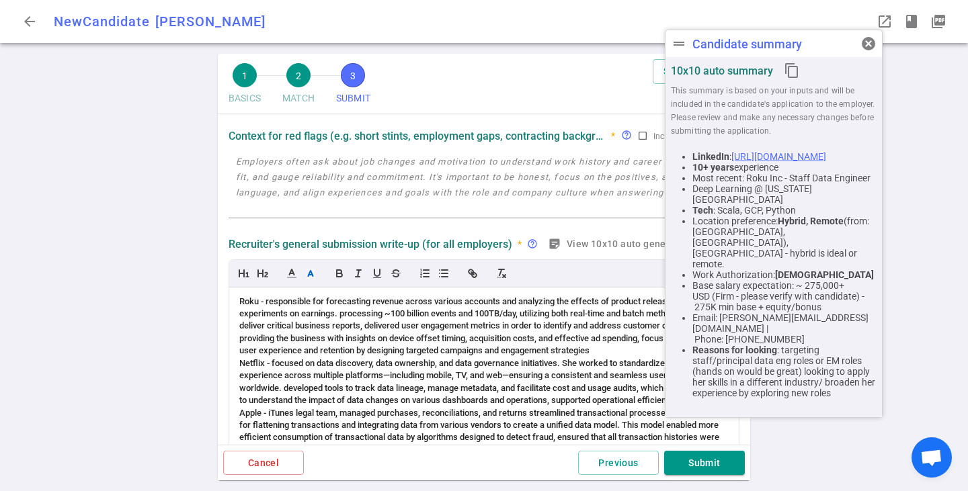
click at [118, 253] on div "1 BASICS 2 MATCH 3 SUBMIT SAVE AS DRAFT SUBMIT Roles and jobs applying, recruit…" at bounding box center [484, 273] width 968 height 438
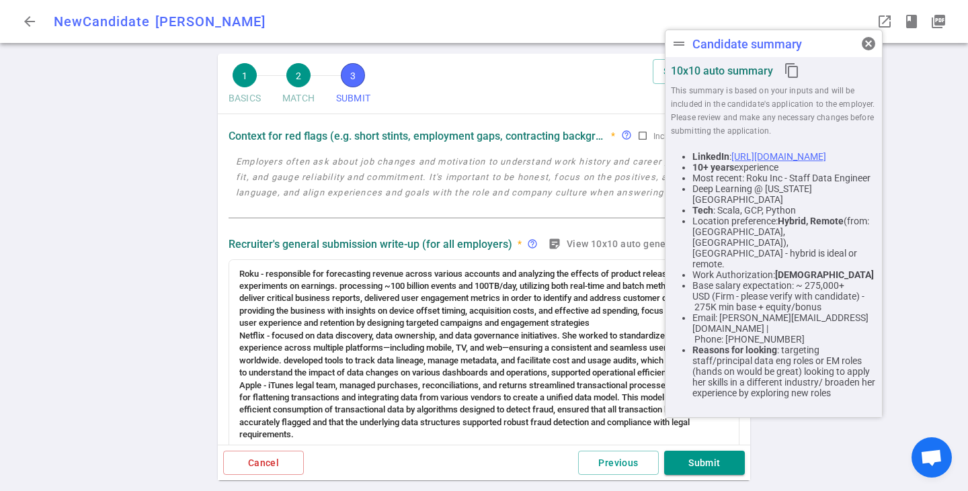
click at [908, 255] on div "1 BASICS 2 MATCH 3 SUBMIT SAVE AS DRAFT SUBMIT Roles and jobs applying, recruit…" at bounding box center [484, 273] width 968 height 438
click at [869, 45] on span "cancel" at bounding box center [869, 44] width 16 height 16
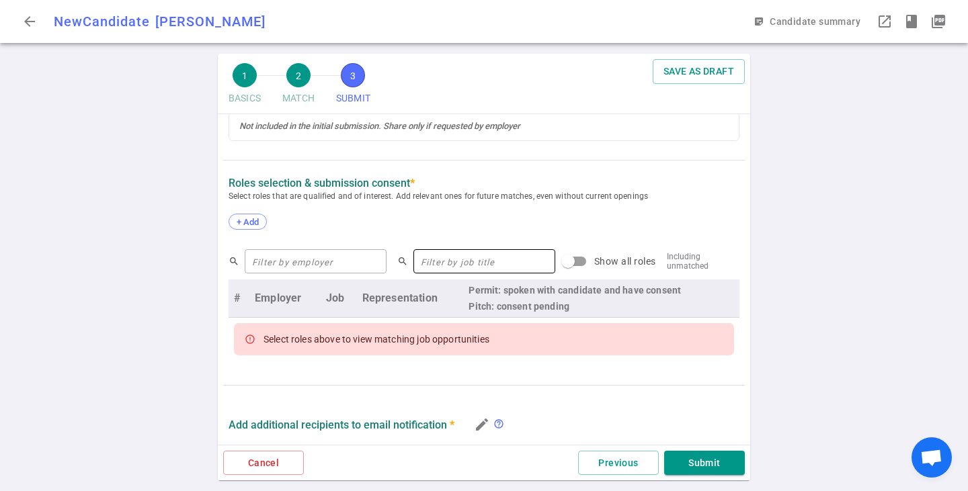
scroll to position [526, 0]
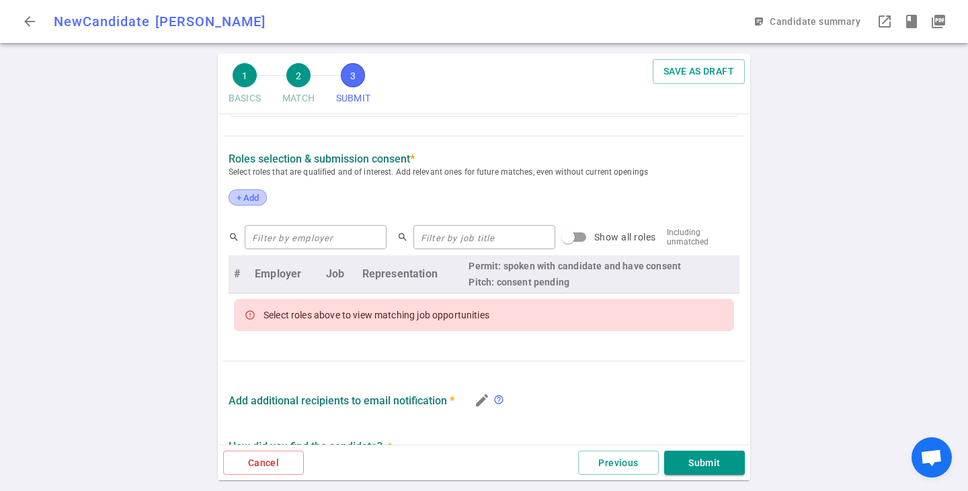
click at [262, 203] on span "+ Add" at bounding box center [248, 198] width 32 height 10
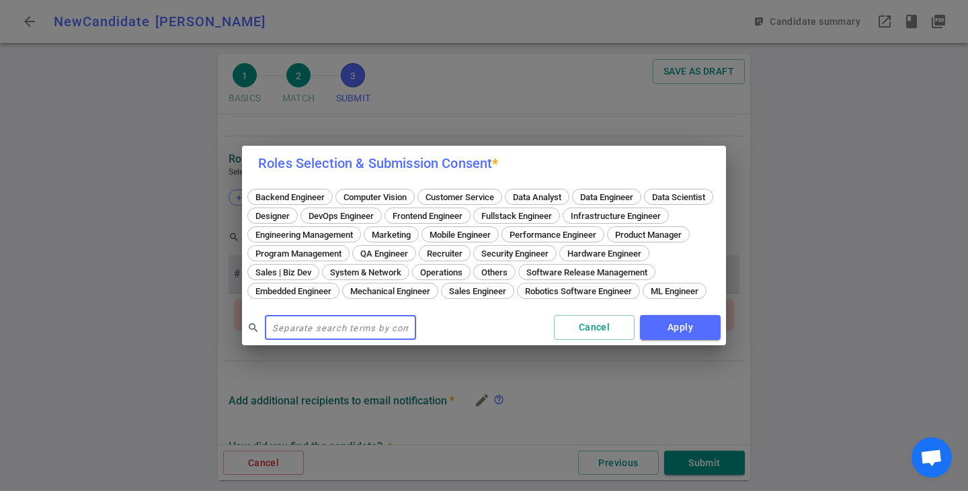
click at [364, 339] on input "text" at bounding box center [340, 328] width 151 height 22
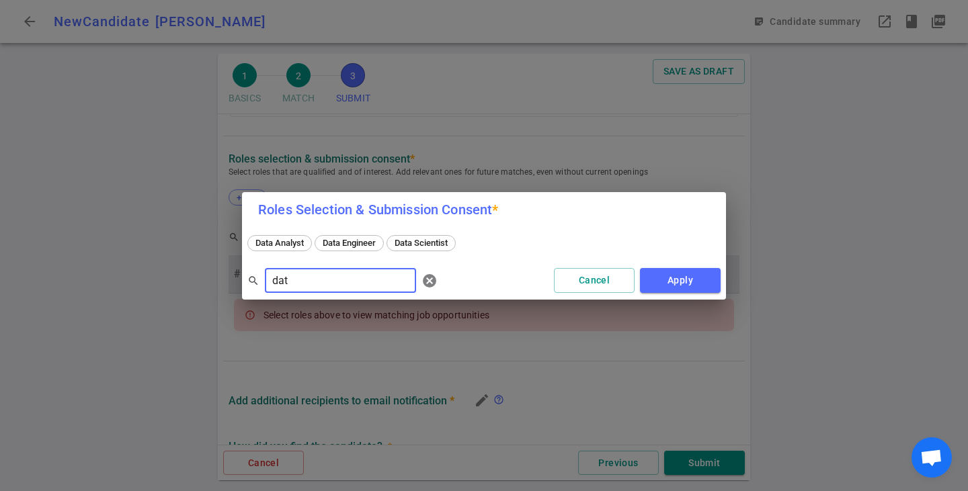
type input "dat"
click at [342, 235] on div "Data Analyst Data Engineer Data Scientist" at bounding box center [483, 245] width 473 height 24
click at [345, 243] on span "Data Engineer" at bounding box center [349, 243] width 63 height 10
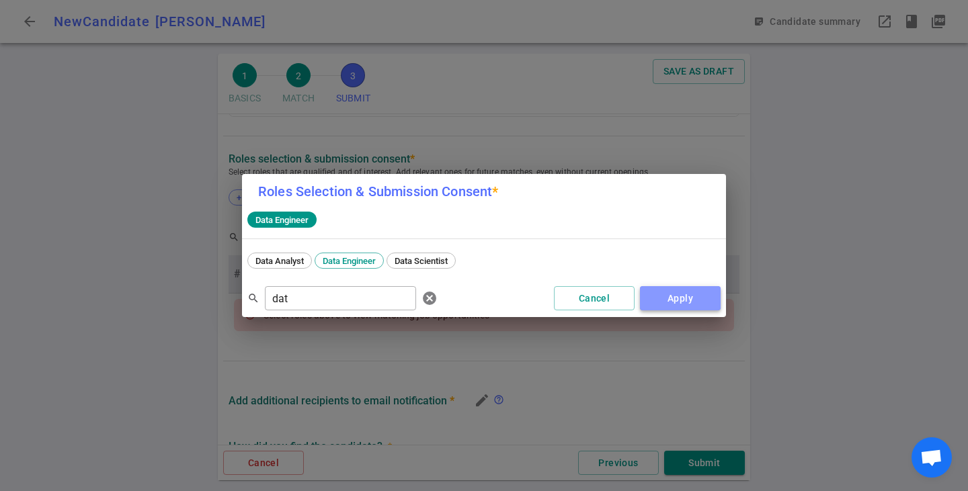
click at [697, 293] on button "Apply" at bounding box center [680, 298] width 81 height 25
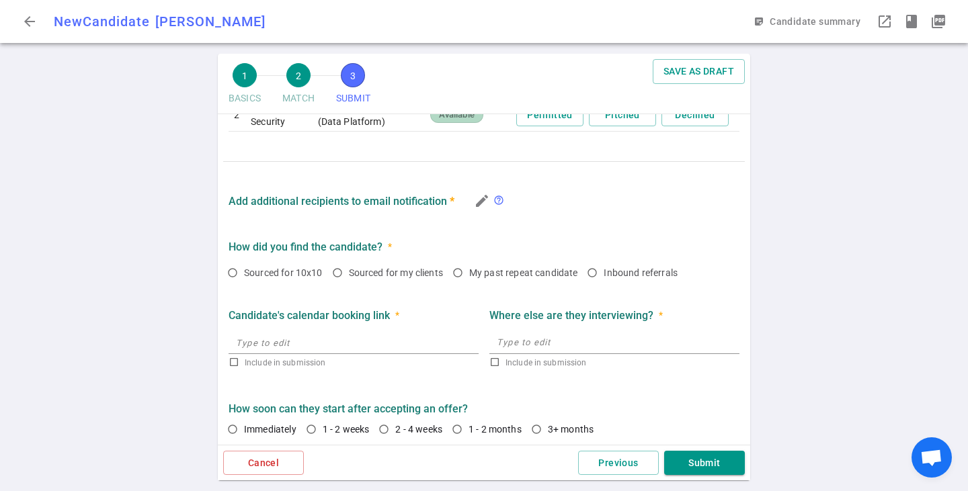
scroll to position [771, 0]
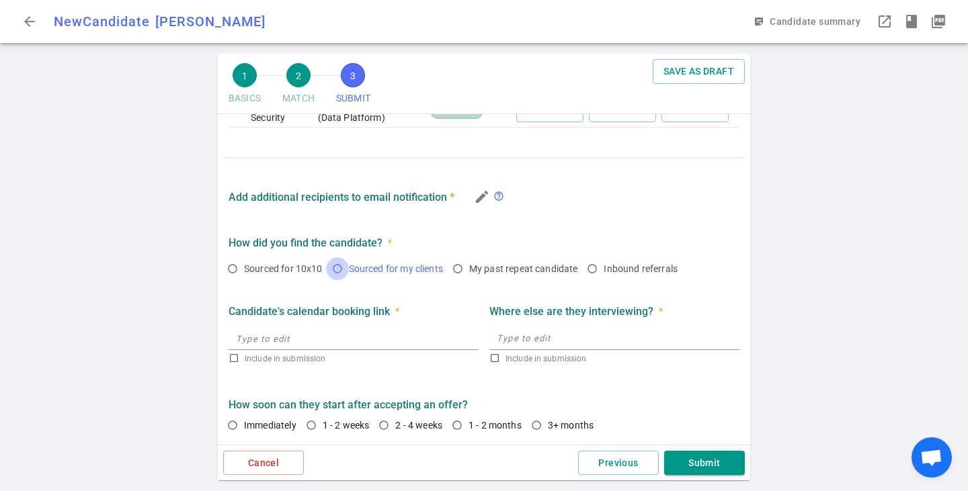
click at [347, 266] on input "Sourced for my clients" at bounding box center [337, 269] width 23 height 23
radio input "true"
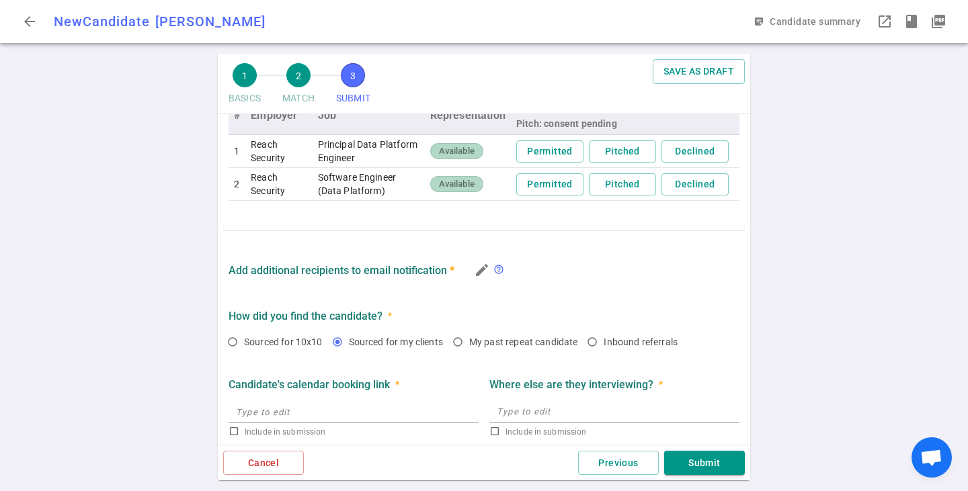
scroll to position [637, 0]
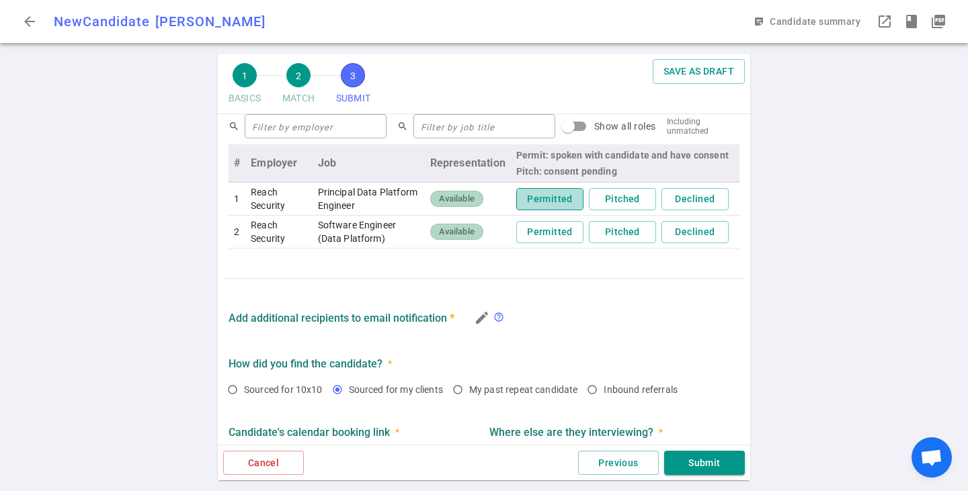
click at [539, 210] on button "Permitted" at bounding box center [549, 199] width 67 height 22
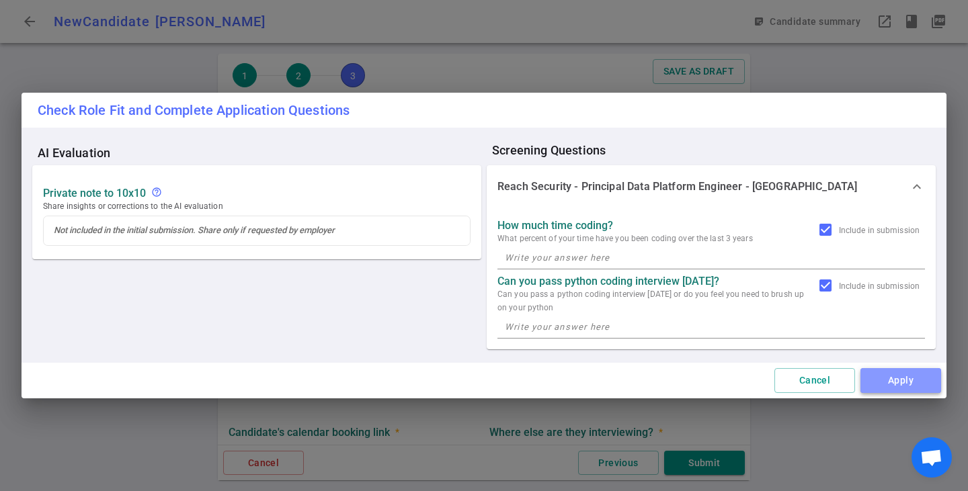
click at [909, 381] on button "Apply" at bounding box center [901, 380] width 81 height 25
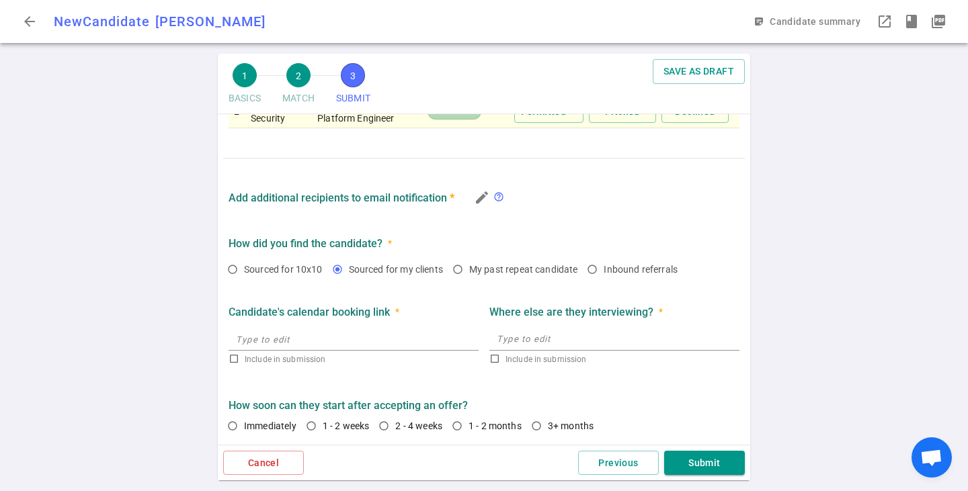
scroll to position [771, 0]
click at [383, 426] on input "2 - 4 weeks" at bounding box center [383, 425] width 23 height 23
radio input "true"
click at [734, 466] on button "Submit" at bounding box center [704, 463] width 81 height 25
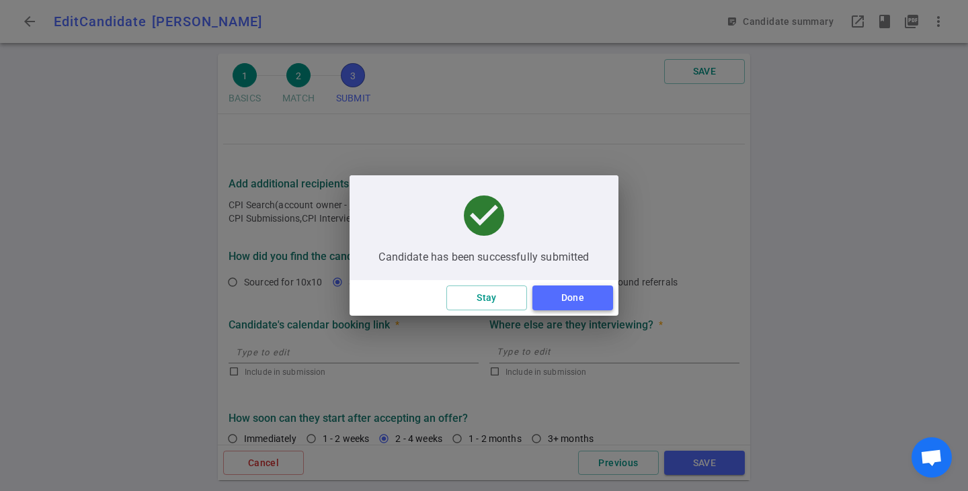
click at [558, 305] on button "Done" at bounding box center [573, 298] width 81 height 25
